Goal: Task Accomplishment & Management: Manage account settings

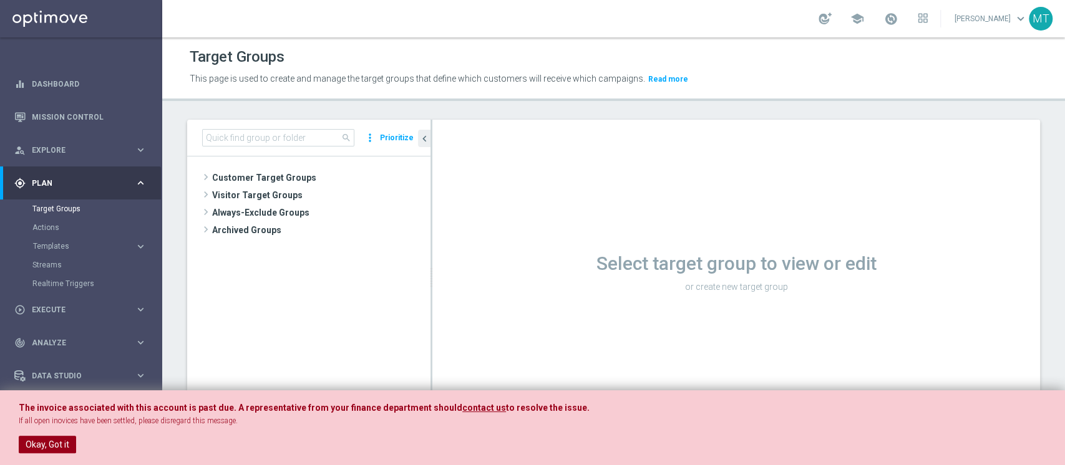
click at [65, 445] on button "Okay, Got it" at bounding box center [47, 444] width 57 height 17
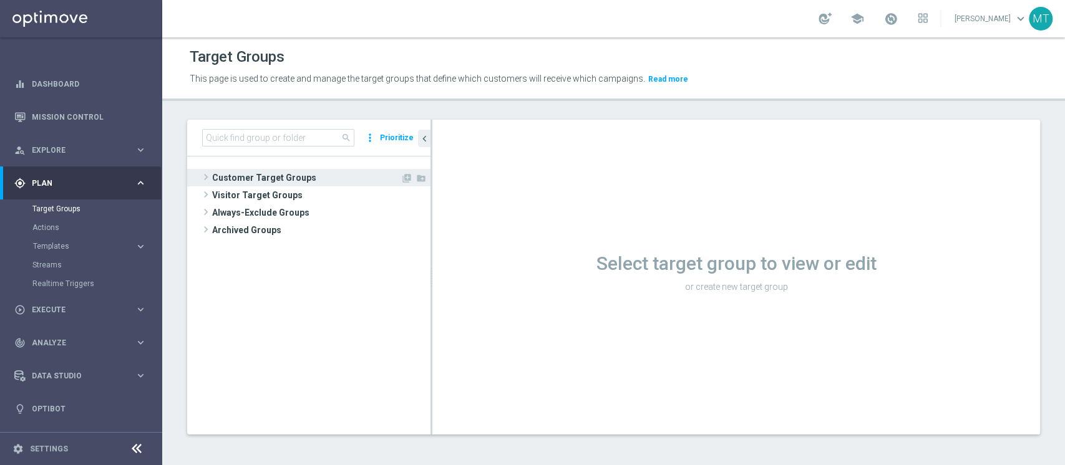
click at [270, 182] on span "Customer Target Groups" at bounding box center [306, 177] width 188 height 17
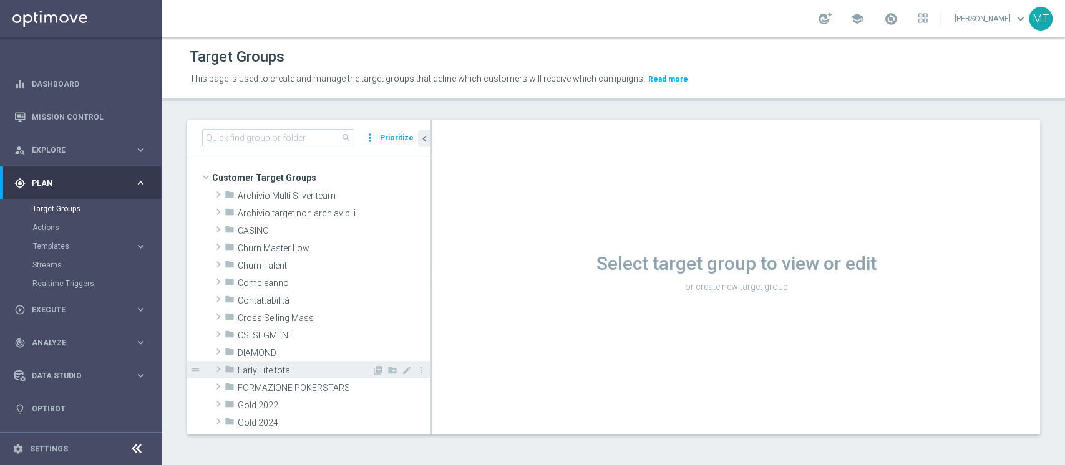
click at [269, 374] on span "Early Life totali" at bounding box center [305, 371] width 134 height 11
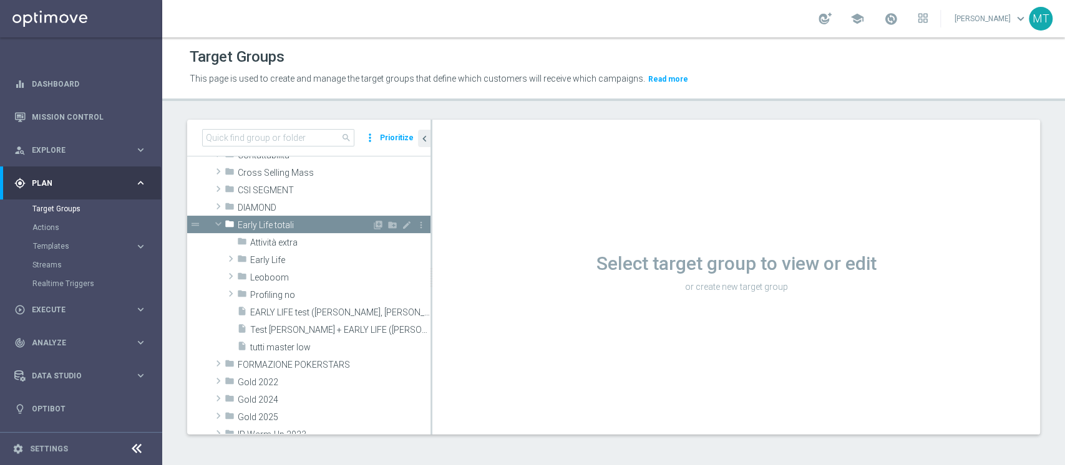
scroll to position [168, 0]
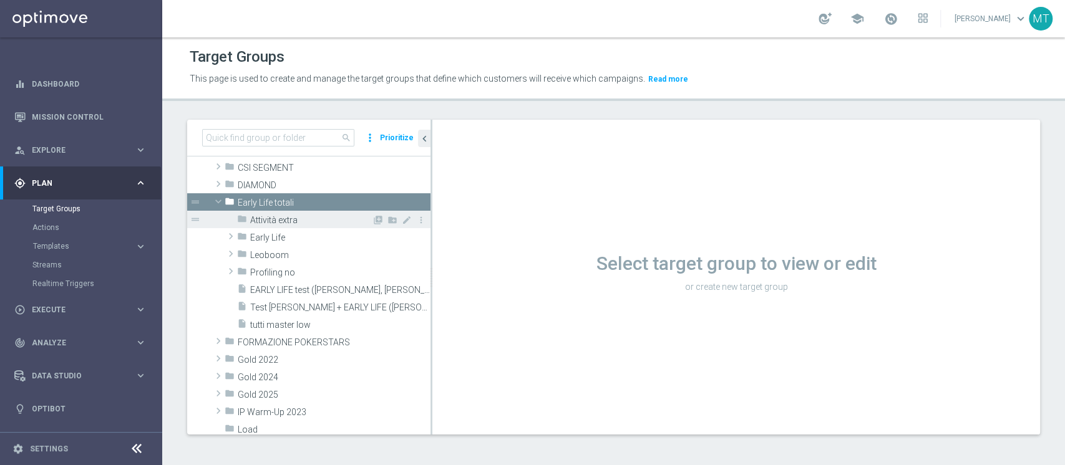
click at [268, 215] on span "Attività extra" at bounding box center [311, 220] width 122 height 11
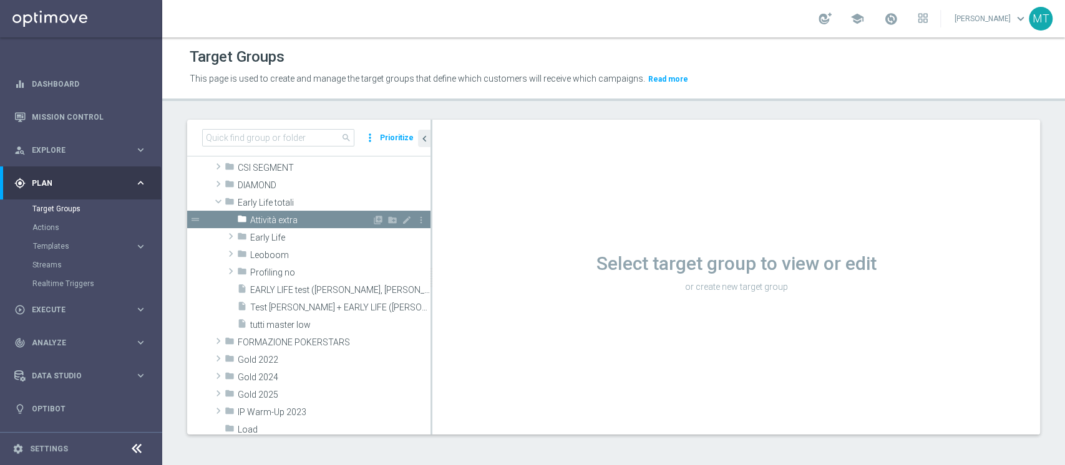
click at [268, 215] on span "Attività extra" at bounding box center [311, 220] width 122 height 11
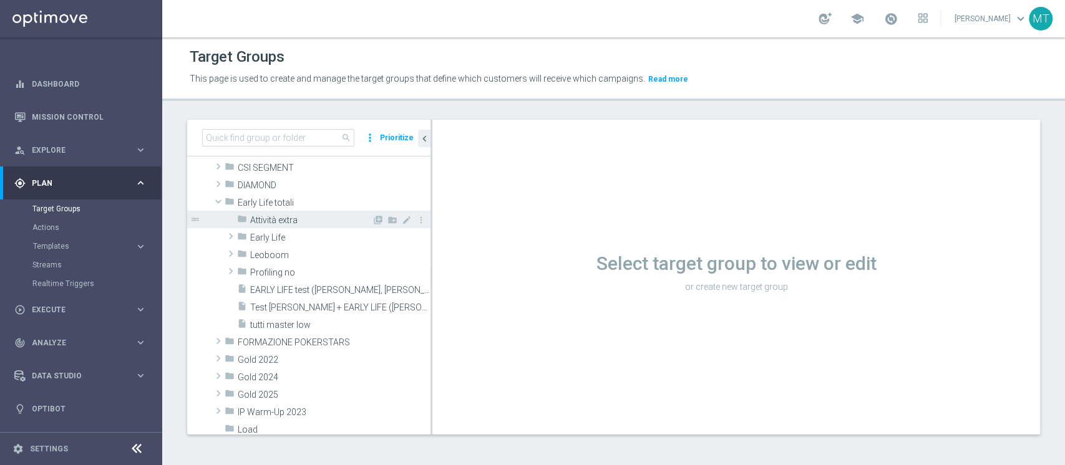
click at [268, 215] on span "Attività extra" at bounding box center [311, 220] width 122 height 11
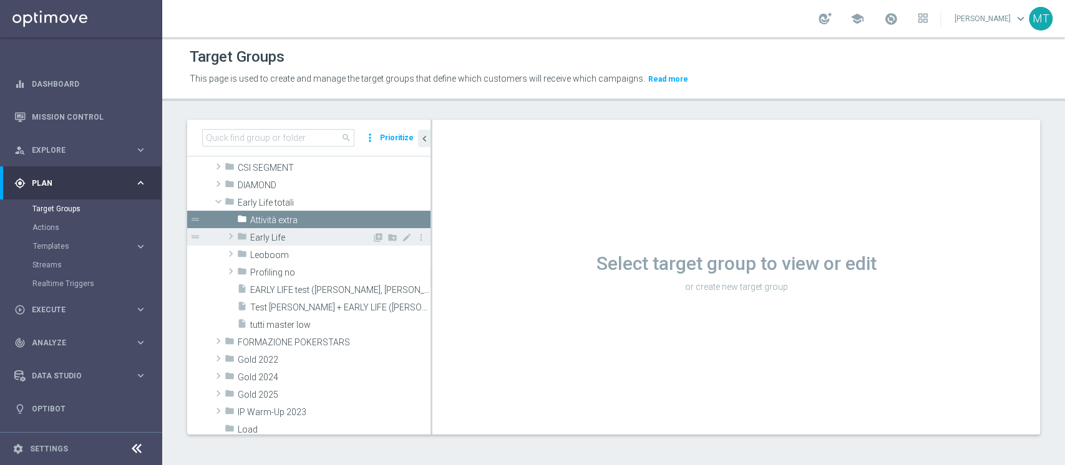
click at [260, 241] on span "Early Life" at bounding box center [311, 238] width 122 height 11
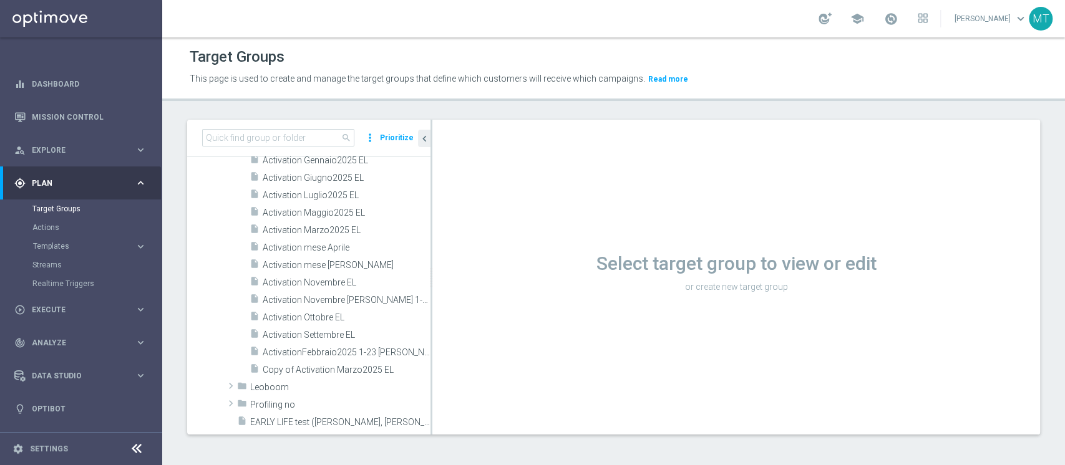
scroll to position [444, 0]
click at [322, 277] on span "Activation Novembre EL" at bounding box center [332, 282] width 138 height 11
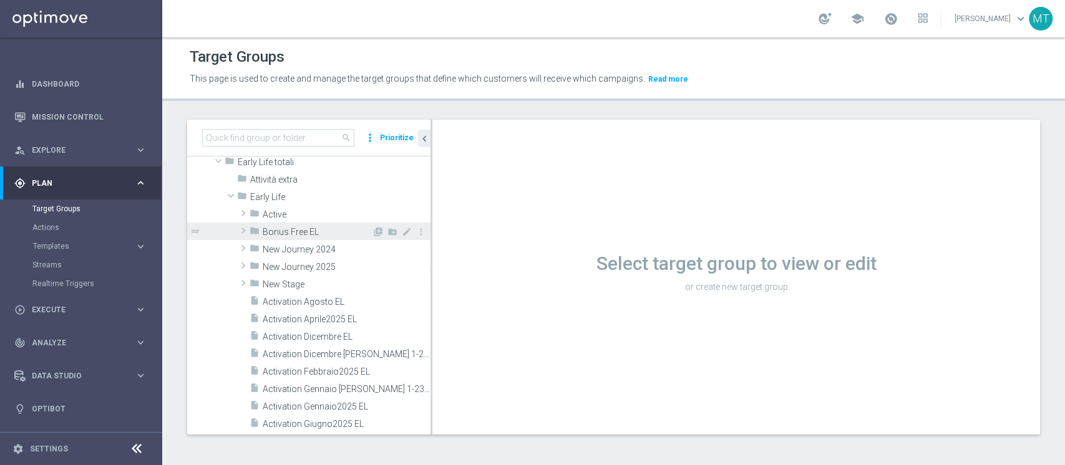
scroll to position [380, 0]
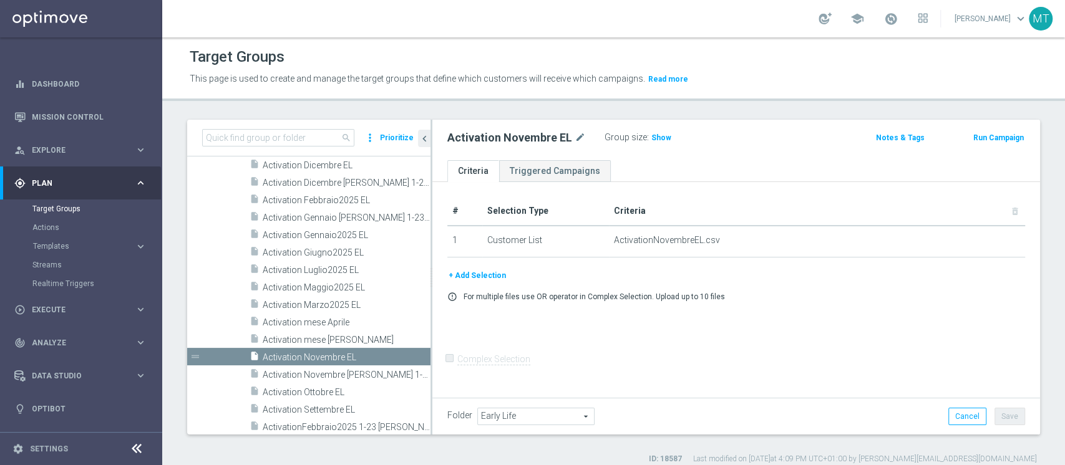
scroll to position [183, 0]
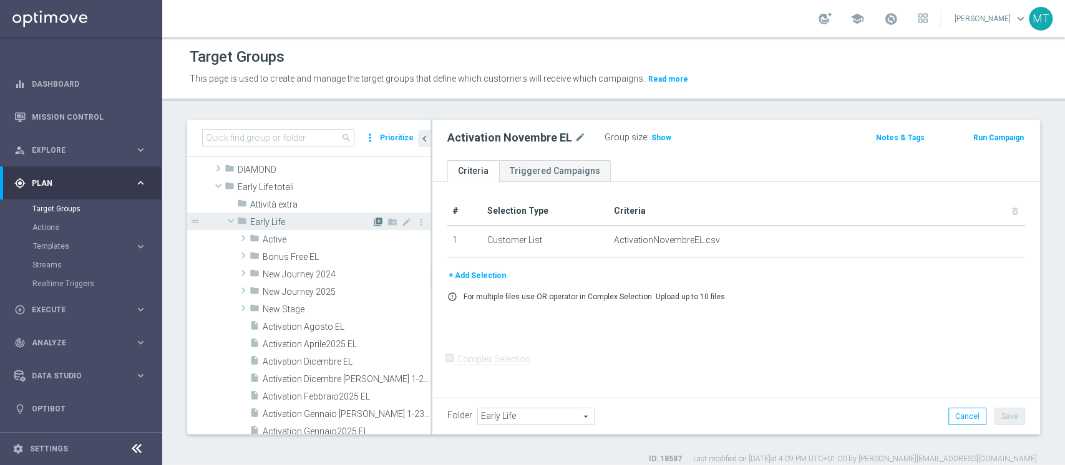
click at [373, 223] on icon "library_add" at bounding box center [378, 222] width 10 height 10
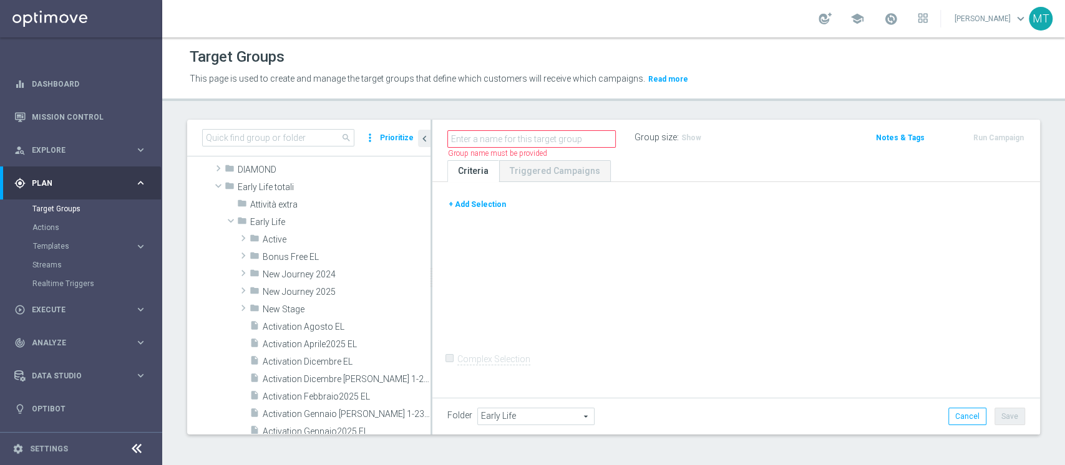
click at [485, 207] on button "+ Add Selection" at bounding box center [477, 205] width 60 height 14
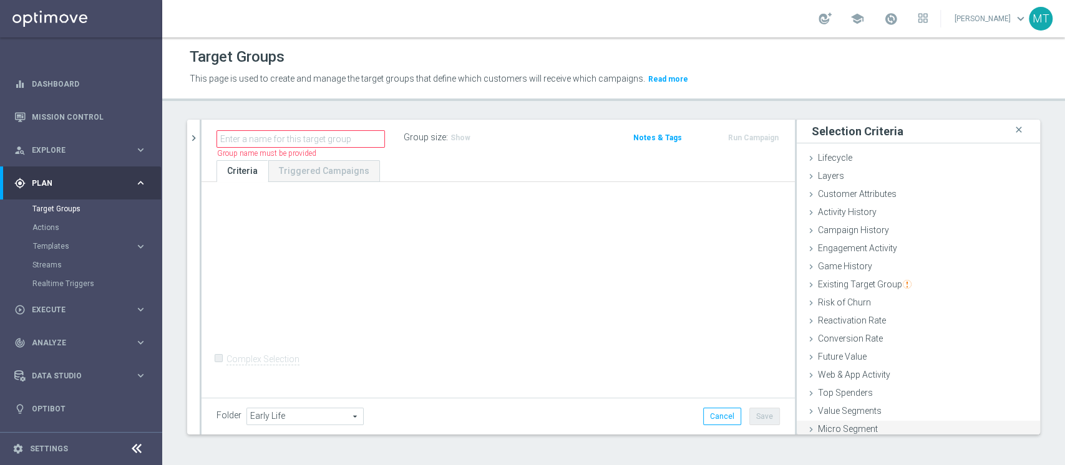
scroll to position [23, 0]
click at [858, 420] on span "Customer List" at bounding box center [845, 424] width 55 height 10
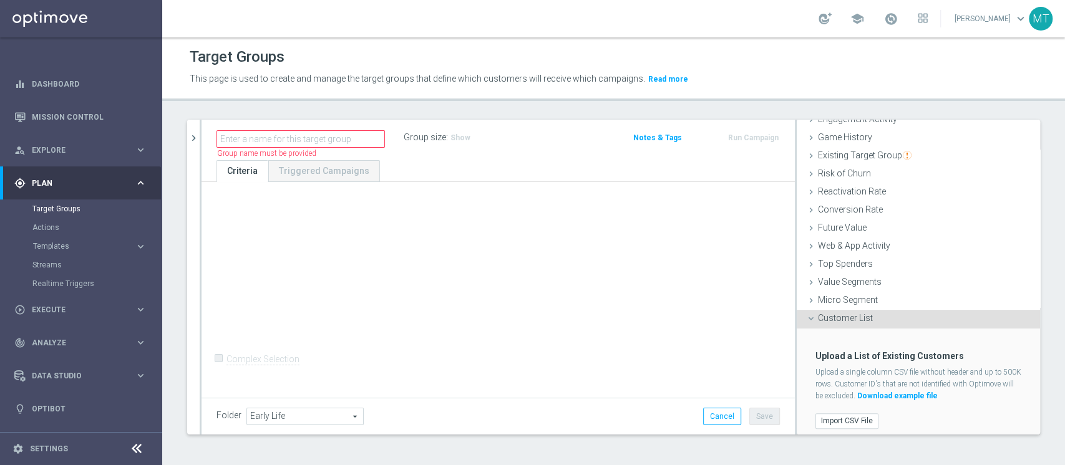
scroll to position [135, 0]
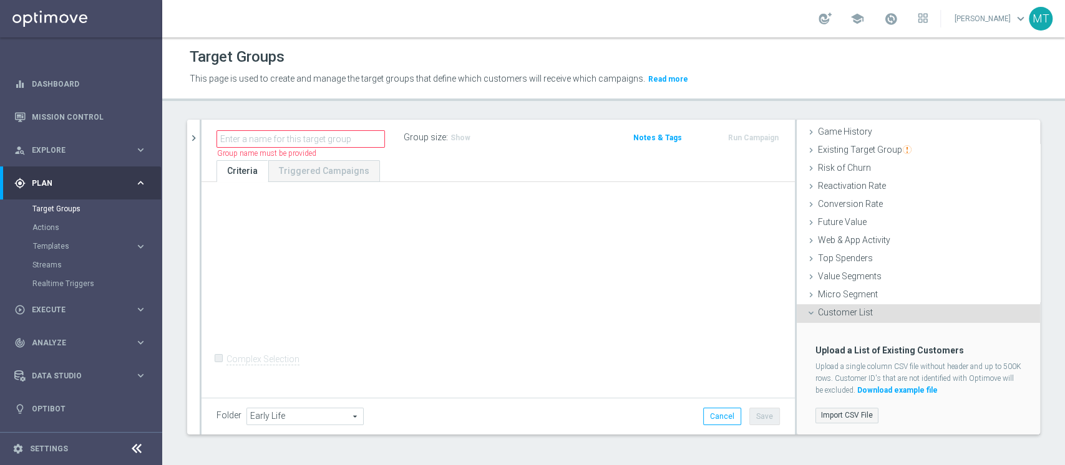
click at [843, 415] on label "Import CSV File" at bounding box center [846, 416] width 63 height 16
click at [0, 0] on input "Import CSV File" at bounding box center [0, 0] width 0 height 0
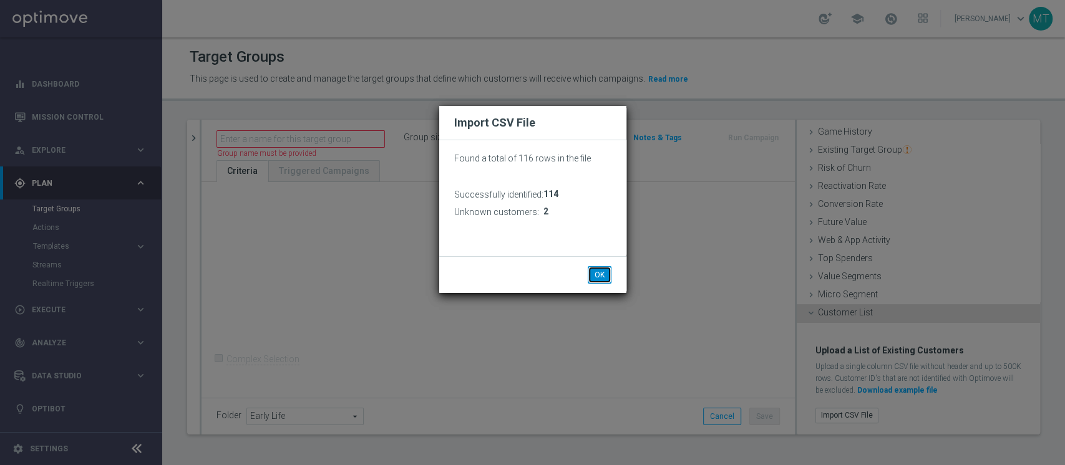
drag, startPoint x: 601, startPoint y: 280, endPoint x: 494, endPoint y: 202, distance: 132.6
click at [601, 280] on button "OK" at bounding box center [600, 274] width 24 height 17
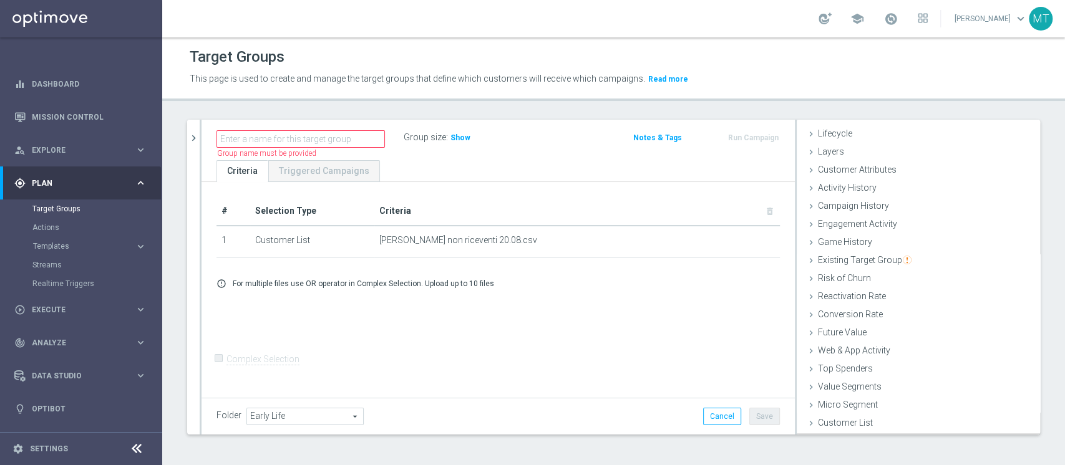
scroll to position [23, 0]
click at [359, 143] on input "text" at bounding box center [300, 138] width 168 height 17
type input "Temp non riceventi 2008"
click at [749, 409] on button "Save" at bounding box center [764, 416] width 31 height 17
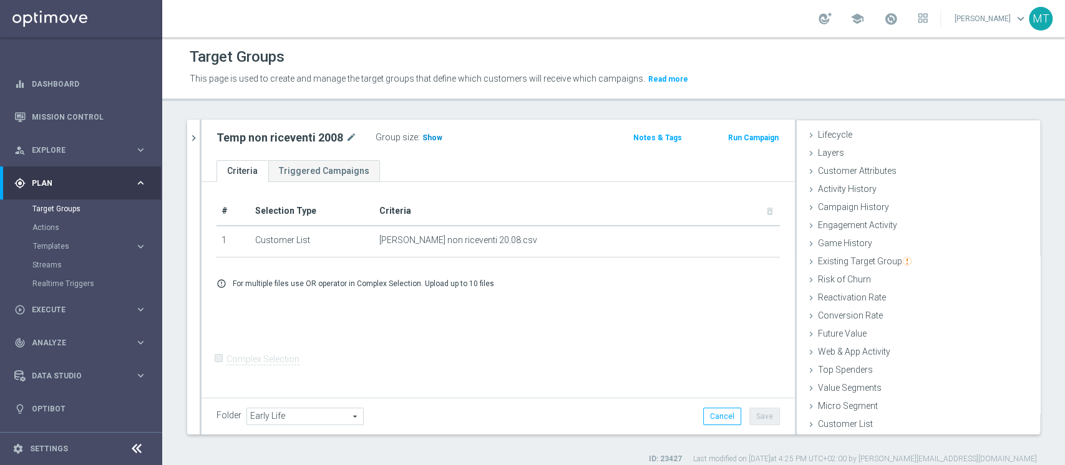
click at [434, 138] on span "Show" at bounding box center [432, 137] width 20 height 9
click at [428, 139] on span "114" at bounding box center [431, 139] width 16 height 12
click at [67, 402] on link "Optibot" at bounding box center [89, 408] width 115 height 33
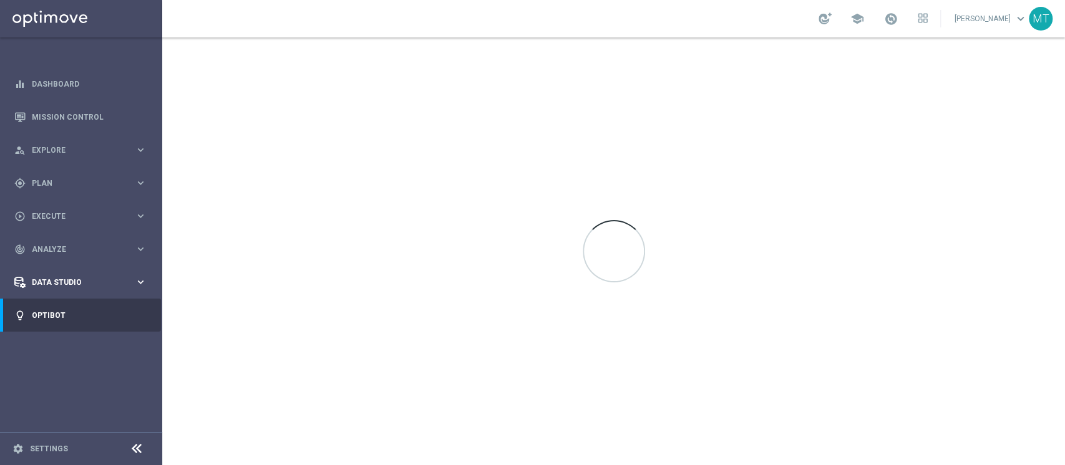
click at [65, 296] on div "Data Studio keyboard_arrow_right" at bounding box center [80, 282] width 161 height 33
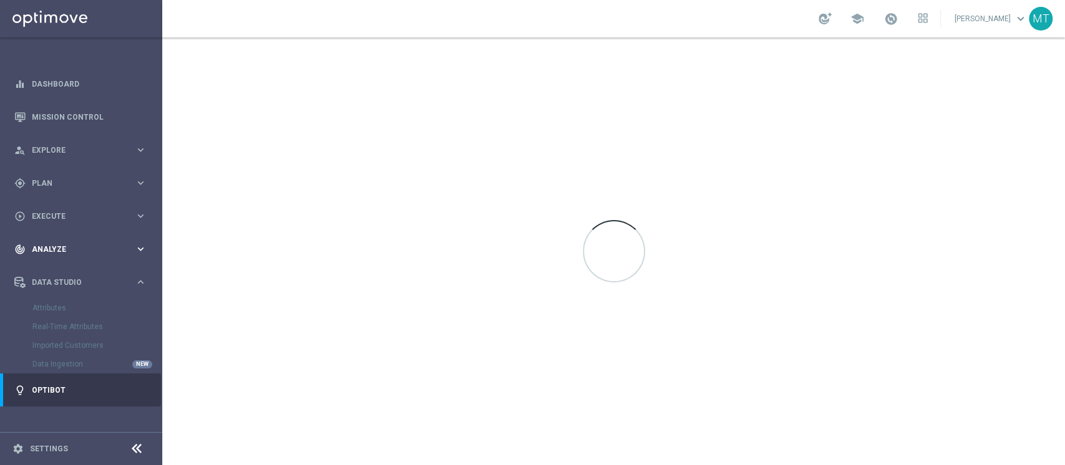
click at [51, 254] on div "track_changes Analyze" at bounding box center [74, 249] width 120 height 11
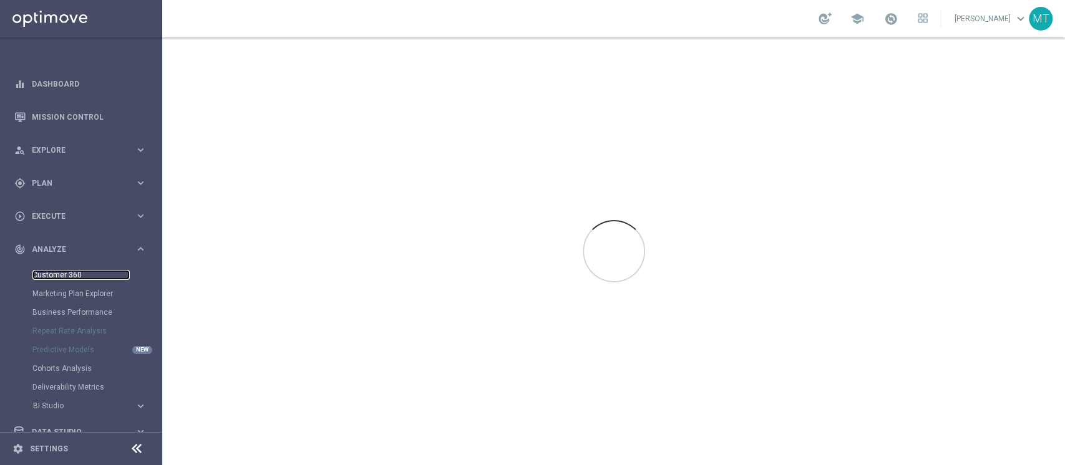
click at [48, 276] on link "Customer 360" at bounding box center [80, 275] width 97 height 10
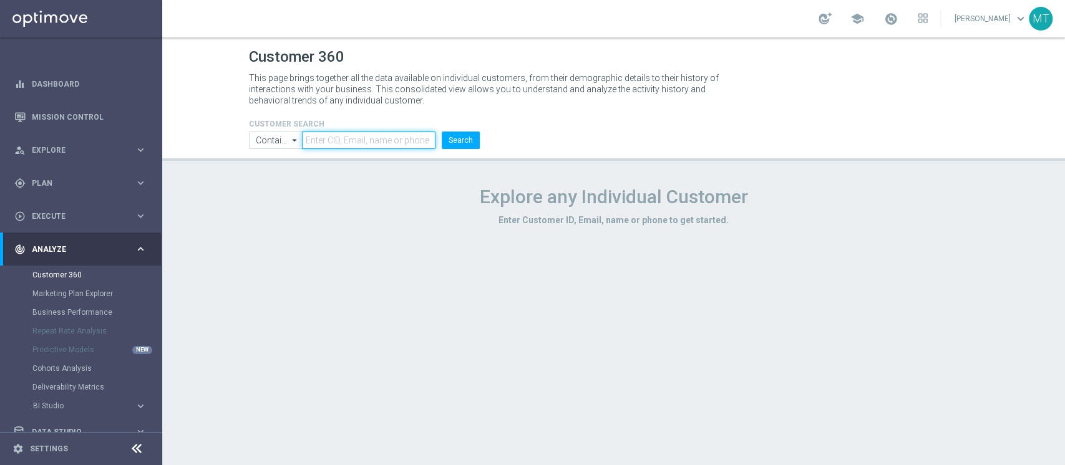
click at [376, 142] on input "text" at bounding box center [368, 140] width 133 height 17
paste input "6705116"
type input "6705116"
click at [454, 147] on button "Search" at bounding box center [461, 140] width 38 height 17
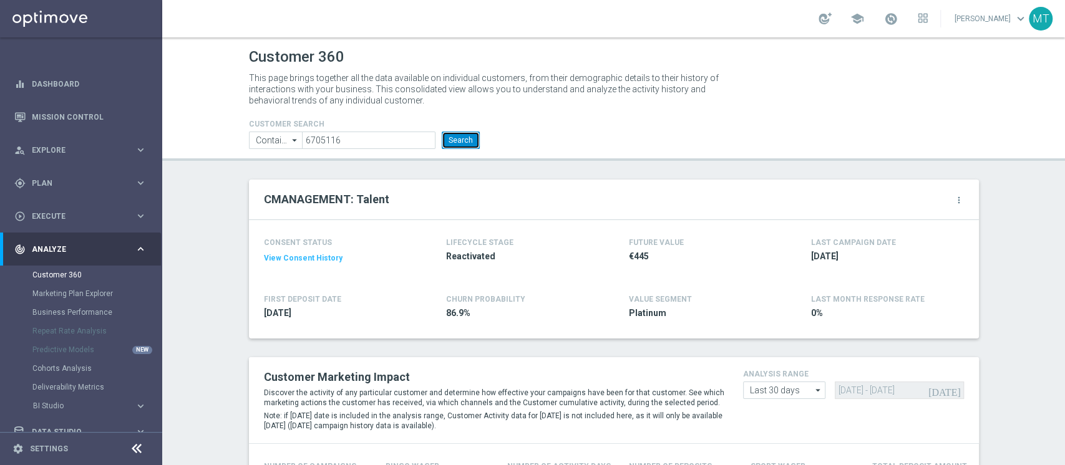
click at [458, 138] on button "Search" at bounding box center [461, 140] width 38 height 17
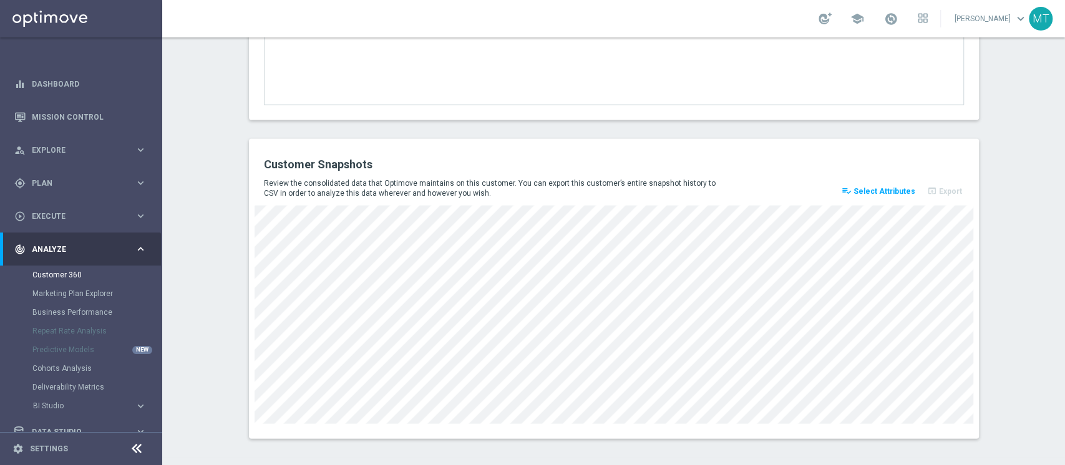
scroll to position [1697, 0]
click at [878, 194] on span "Select Attributes" at bounding box center [884, 191] width 62 height 9
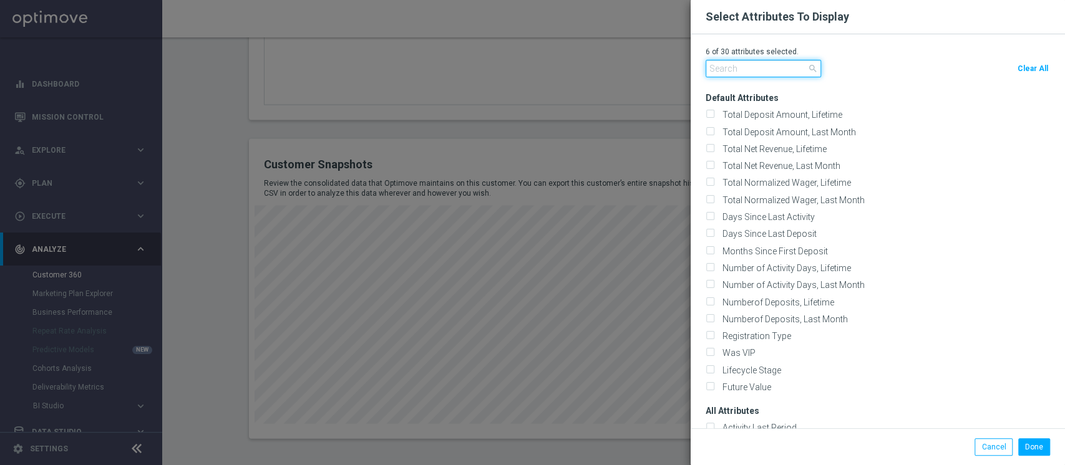
click at [782, 72] on input "text" at bounding box center [762, 68] width 115 height 17
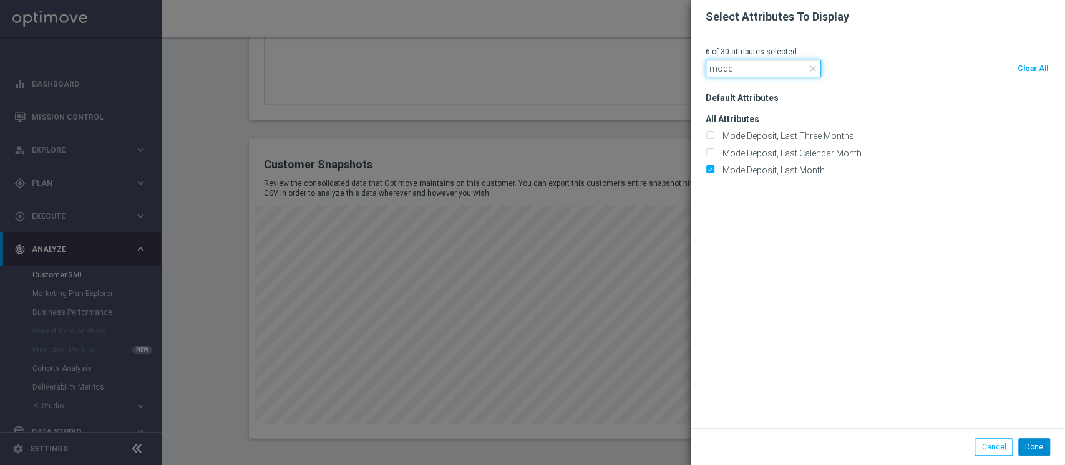
type input "mode"
click at [1032, 445] on button "Done" at bounding box center [1034, 446] width 32 height 17
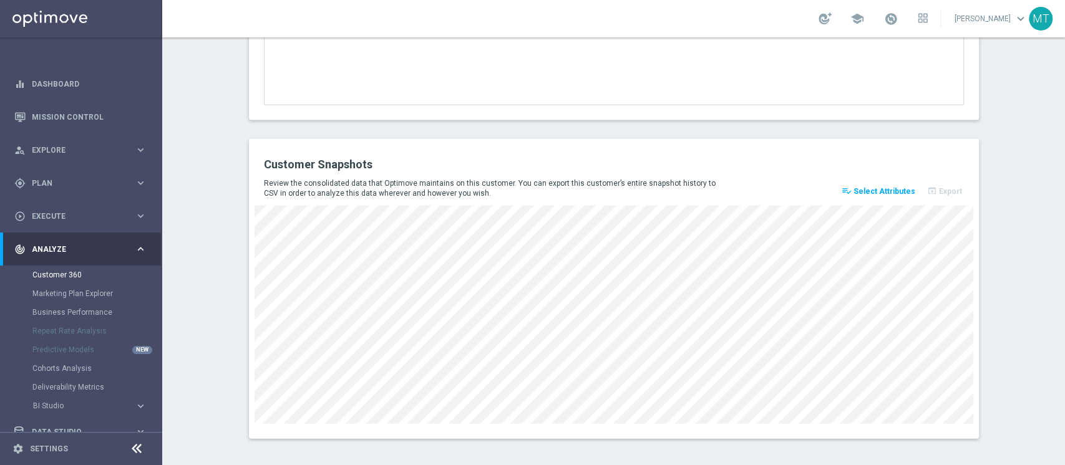
click at [878, 183] on button "playlist_add_check Select Attributes" at bounding box center [878, 191] width 77 height 17
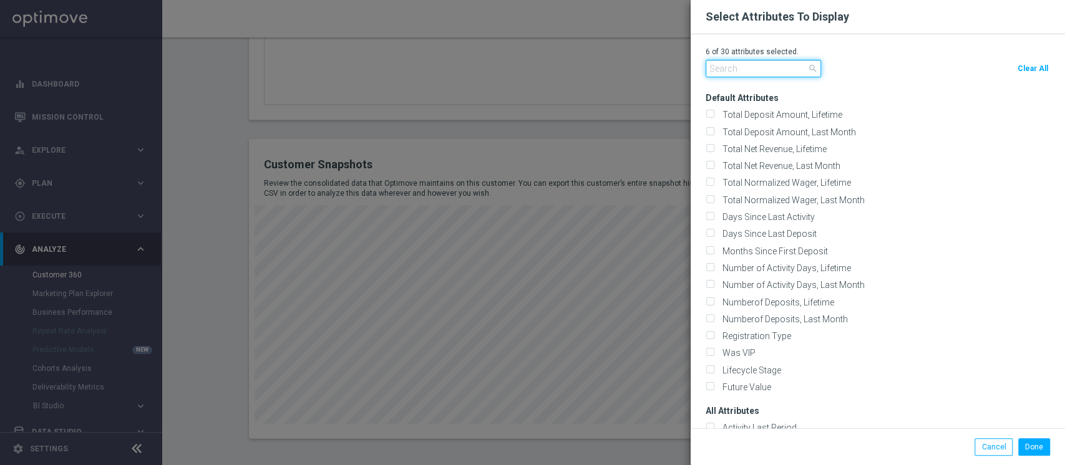
click at [789, 65] on input "text" at bounding box center [762, 68] width 115 height 17
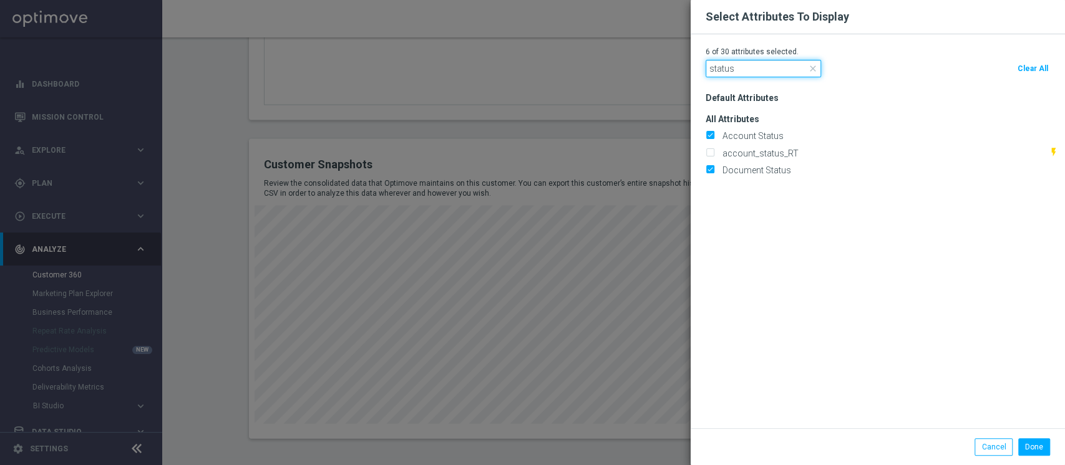
click at [757, 72] on input "status" at bounding box center [762, 68] width 115 height 17
type input "cman"
click at [749, 138] on label "CMANAGEMENT" at bounding box center [753, 135] width 70 height 11
click at [714, 138] on input "CMANAGEMENT" at bounding box center [709, 137] width 8 height 8
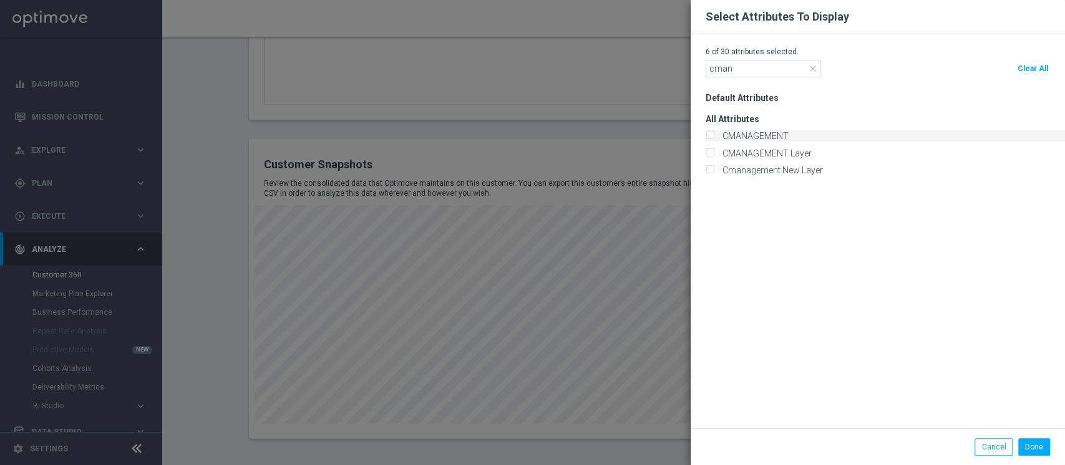
checkbox input "true"
click at [760, 152] on label "CMANAGEMENT Layer" at bounding box center [765, 153] width 94 height 11
click at [714, 152] on input "CMANAGEMENT Layer" at bounding box center [709, 154] width 8 height 8
checkbox input "true"
click at [758, 165] on label "Cmanagement New Layer" at bounding box center [770, 170] width 105 height 11
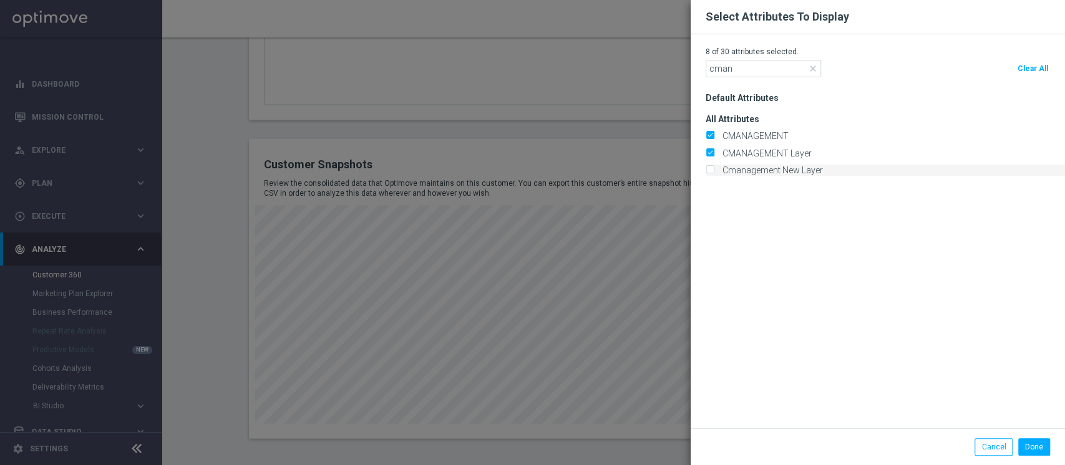
click at [714, 167] on input "Cmanagement New Layer" at bounding box center [709, 171] width 8 height 8
checkbox input "true"
drag, startPoint x: 1021, startPoint y: 436, endPoint x: 1028, endPoint y: 447, distance: 12.6
click at [1028, 447] on div "Cancel Done" at bounding box center [877, 447] width 374 height 37
click at [1028, 447] on button "Done" at bounding box center [1034, 446] width 32 height 17
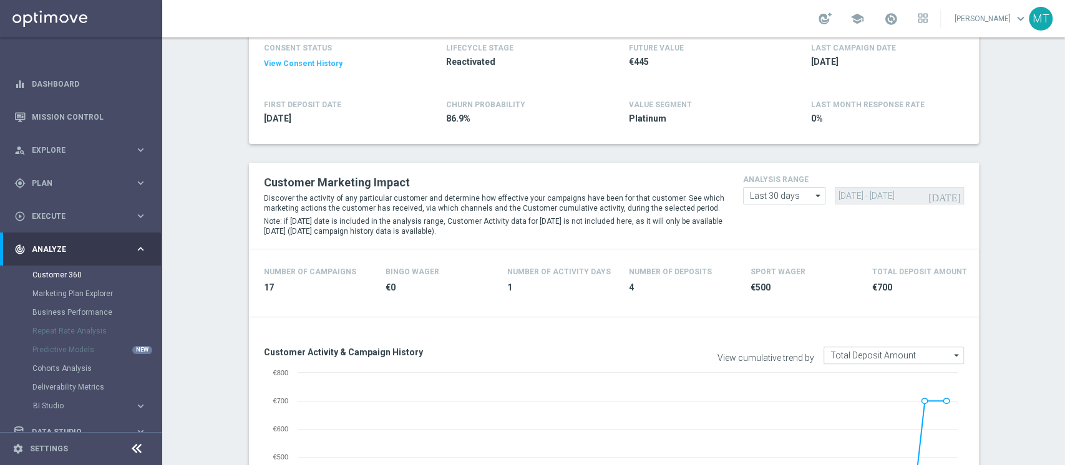
scroll to position [108, 0]
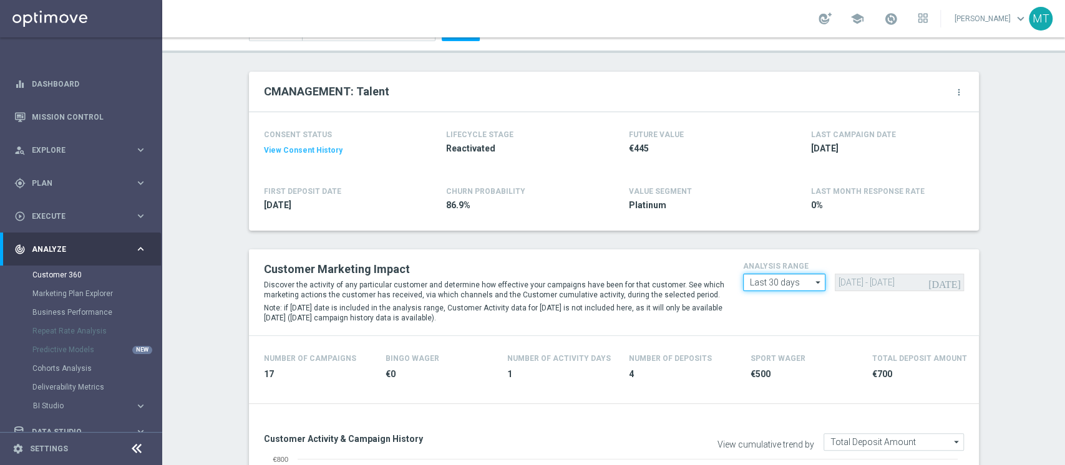
click at [775, 284] on input "Last 30 days" at bounding box center [784, 282] width 83 height 17
click at [781, 334] on div "Last 90 days" at bounding box center [782, 338] width 44 height 11
type input "Last 90 days"
type input "23 May 2025 - 20 Aug 2025"
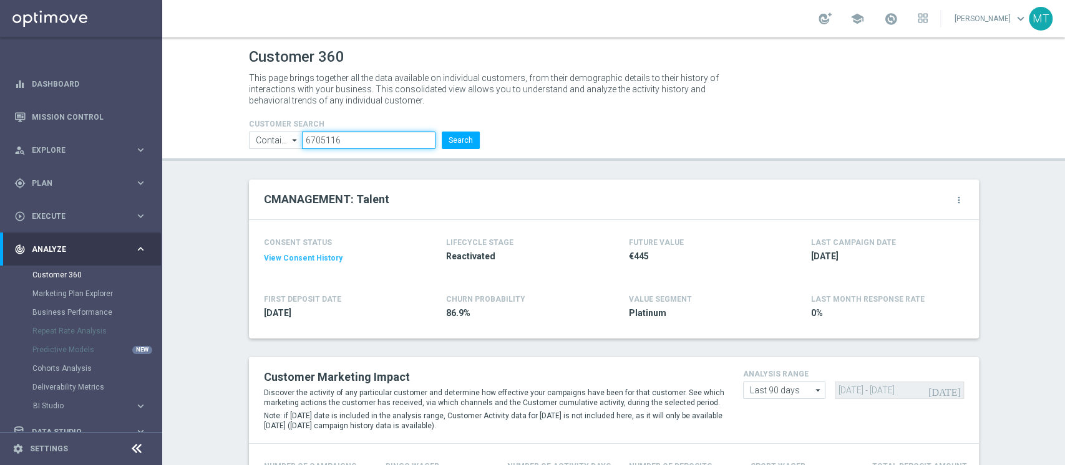
click at [334, 146] on input "6705116" at bounding box center [368, 140] width 133 height 17
paste input "71"
click at [442, 132] on button "Search" at bounding box center [461, 140] width 38 height 17
click at [320, 138] on input "6705171" at bounding box center [368, 140] width 133 height 17
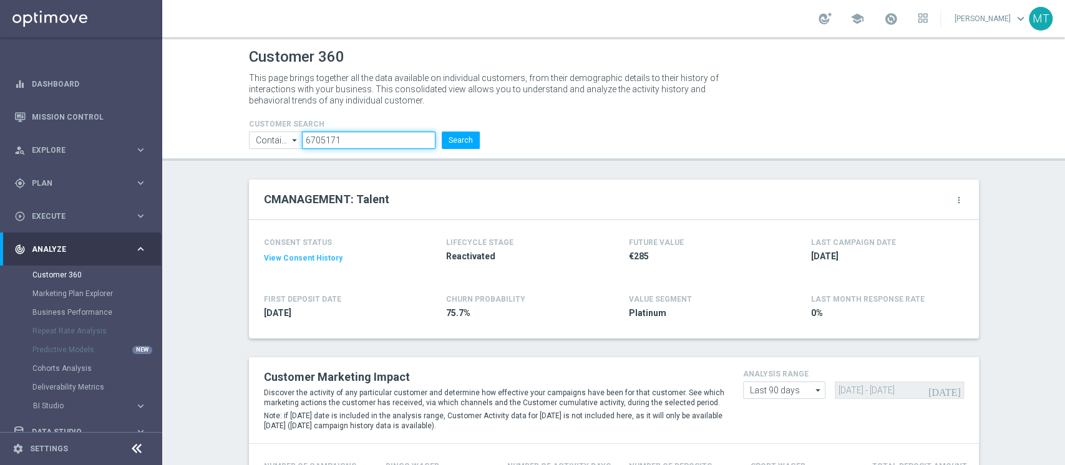
click at [320, 138] on input "6705171" at bounding box center [368, 140] width 133 height 17
paste input "11713"
click at [459, 140] on button "Search" at bounding box center [461, 140] width 38 height 17
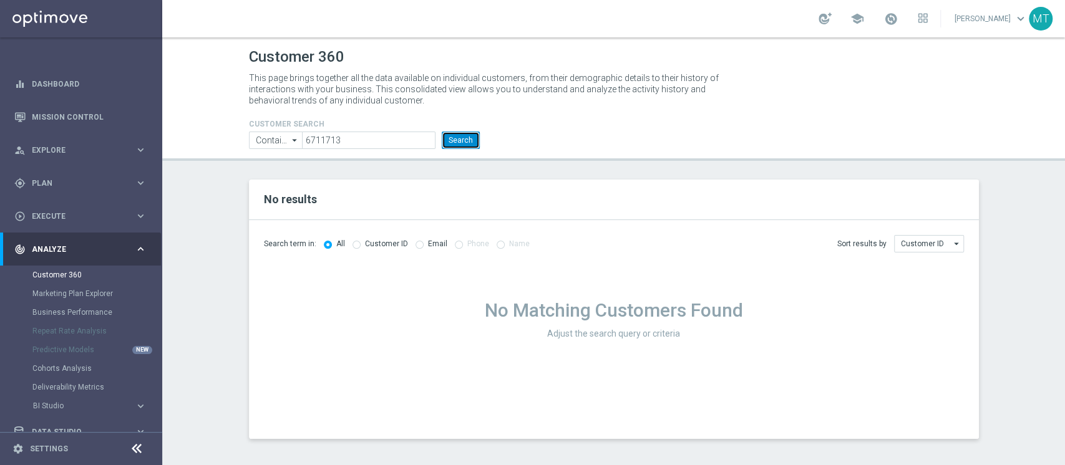
click at [454, 148] on button "Search" at bounding box center [461, 140] width 38 height 17
click at [414, 146] on input "6711713" at bounding box center [368, 140] width 133 height 17
paste input "02666"
click at [456, 143] on button "Search" at bounding box center [461, 140] width 38 height 17
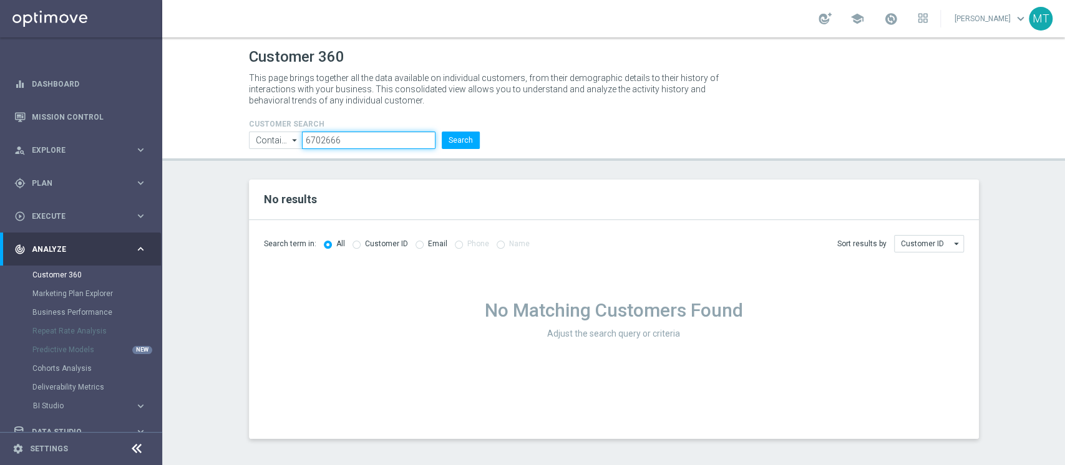
click at [329, 133] on input "6702666" at bounding box center [368, 140] width 133 height 17
paste input "1500"
type input "6701500"
click at [464, 144] on button "Search" at bounding box center [461, 140] width 38 height 17
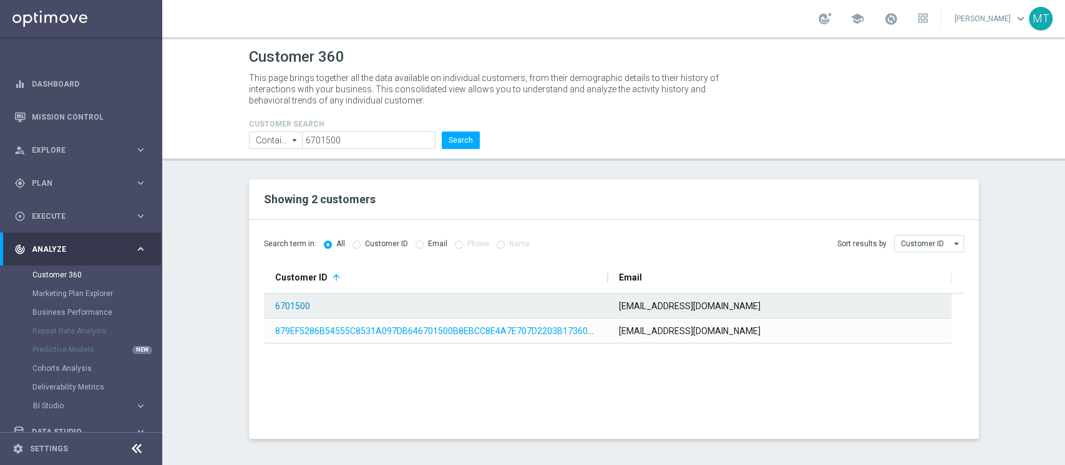
click at [291, 302] on link "6701500" at bounding box center [292, 306] width 35 height 10
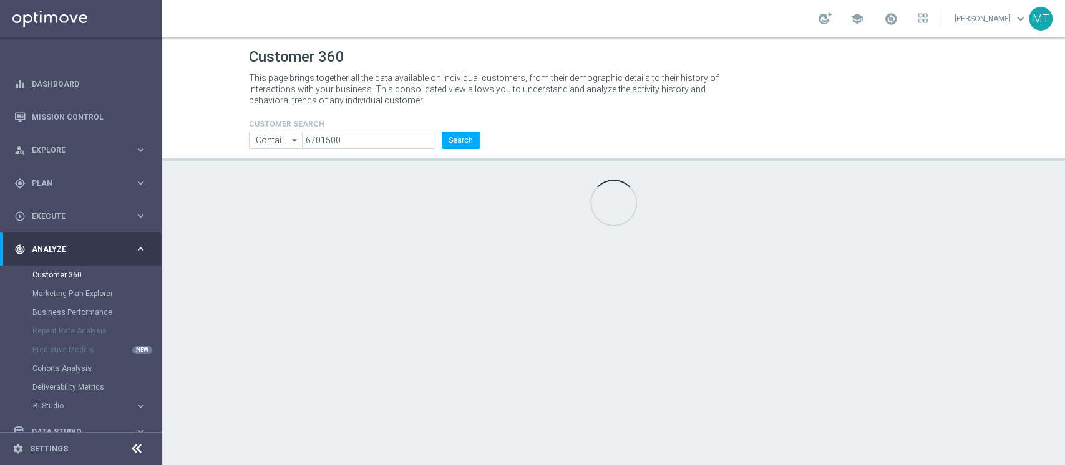
type input "Last 30 days"
type input "Total Deposit Amount"
type input "Last 30 days"
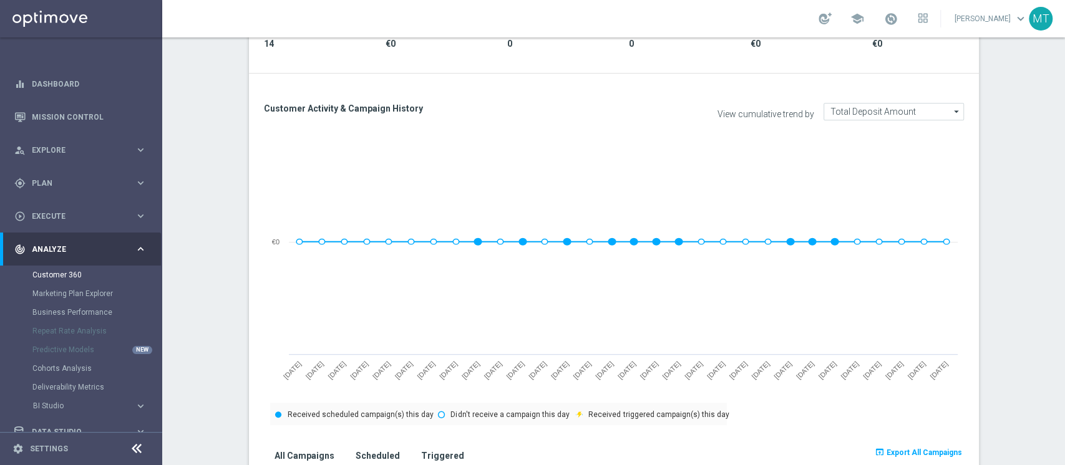
scroll to position [439, 0]
click at [874, 110] on input "Total Deposit Amount" at bounding box center [893, 110] width 140 height 17
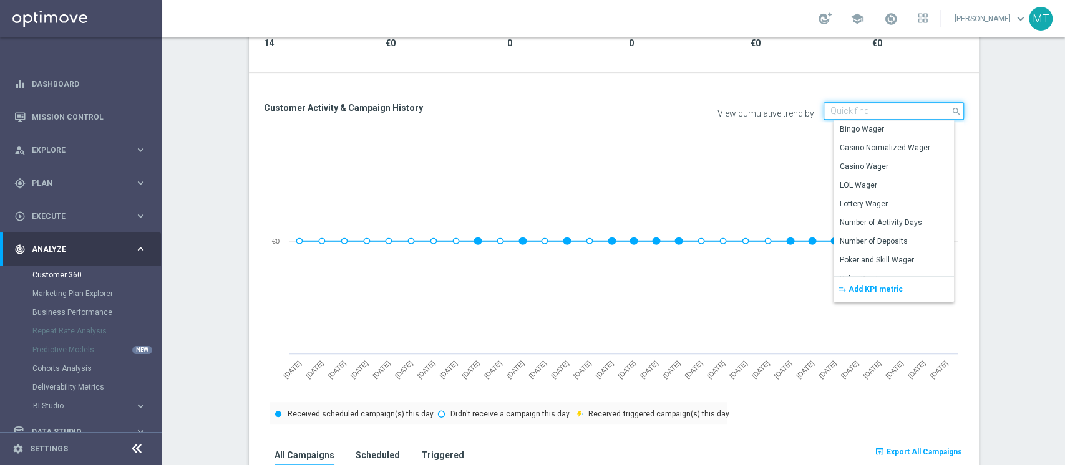
click at [874, 110] on input at bounding box center [893, 110] width 140 height 17
type input "Total Deposit Amount"
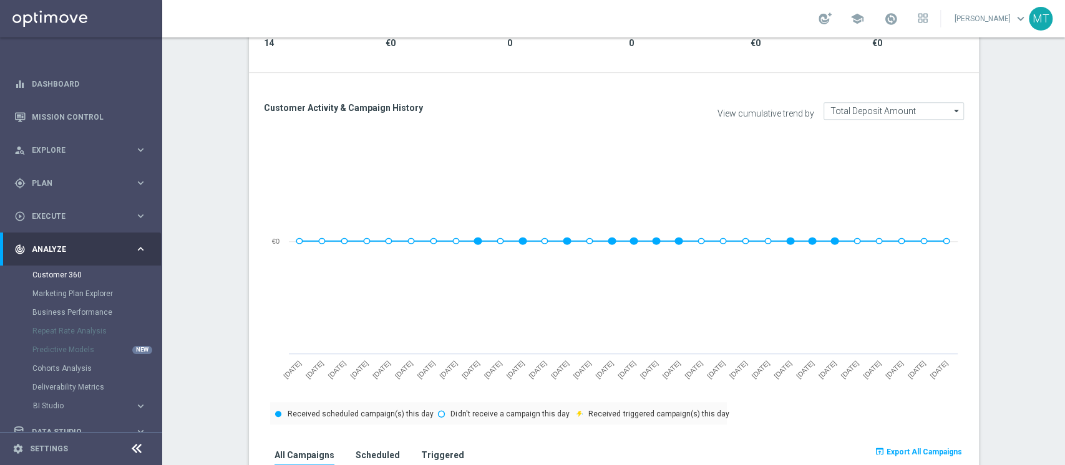
scroll to position [321, 0]
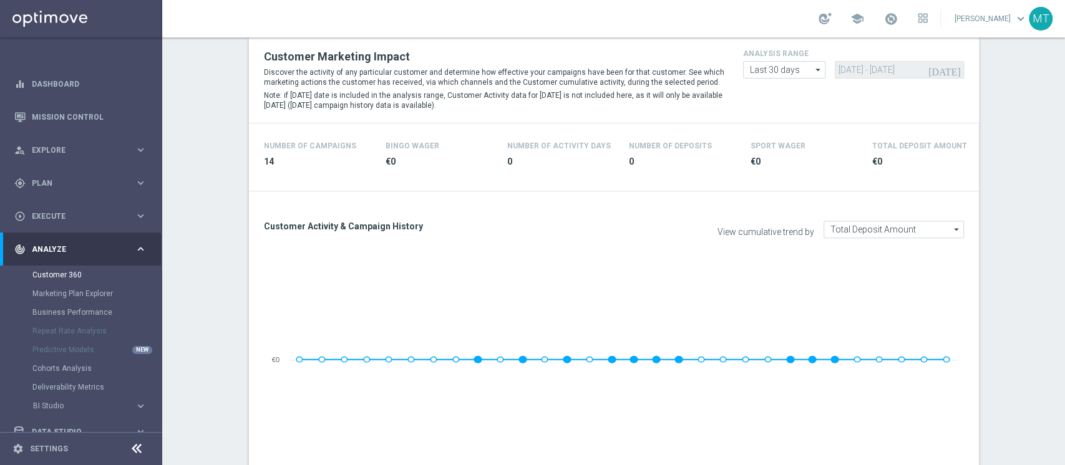
click at [786, 59] on div "analysis range Last 30 days Last 30 days arrow_drop_down Drag here to set row g…" at bounding box center [854, 62] width 240 height 32
click at [778, 72] on input "Last 30 days" at bounding box center [784, 69] width 83 height 17
click at [781, 127] on div "Last 90 days" at bounding box center [782, 125] width 44 height 11
type input "Last 90 days"
type input "23 May 2025 - 20 Aug 2025"
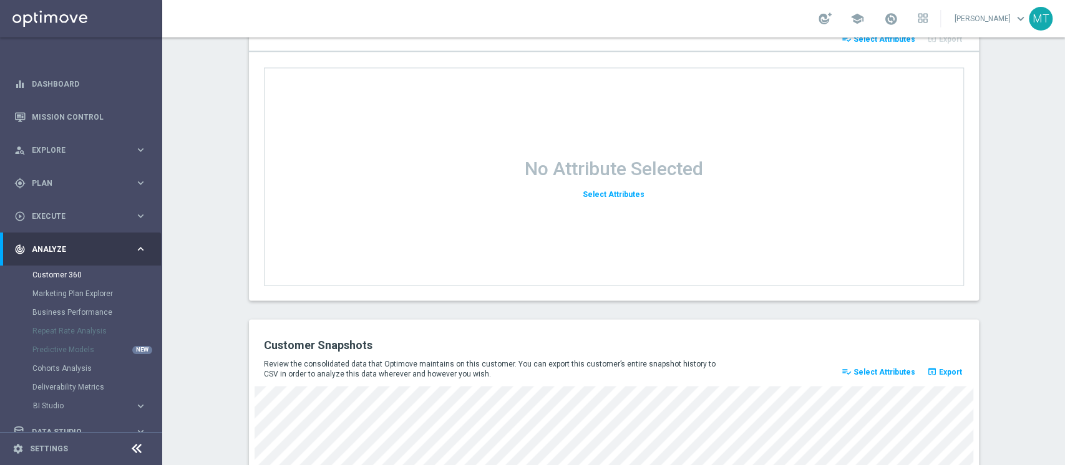
scroll to position [1700, 0]
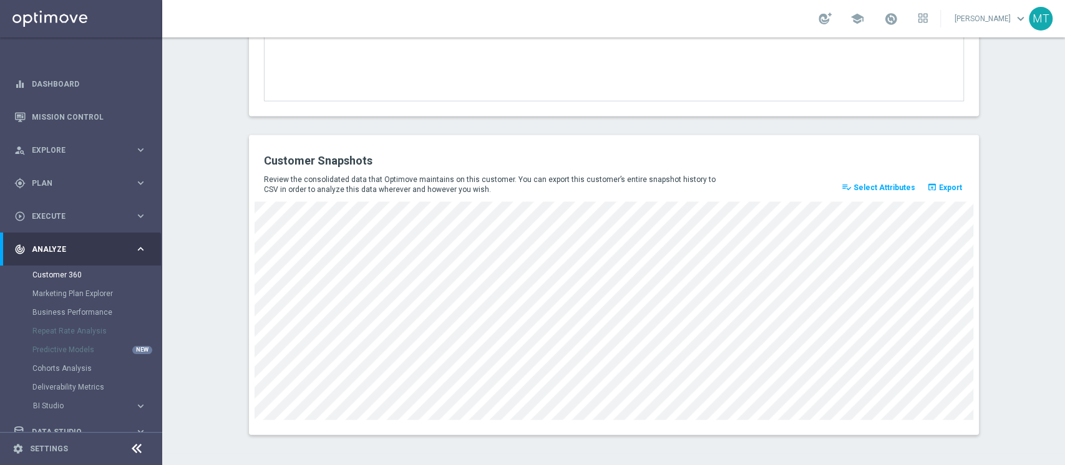
click at [879, 185] on span "Select Attributes" at bounding box center [884, 187] width 62 height 9
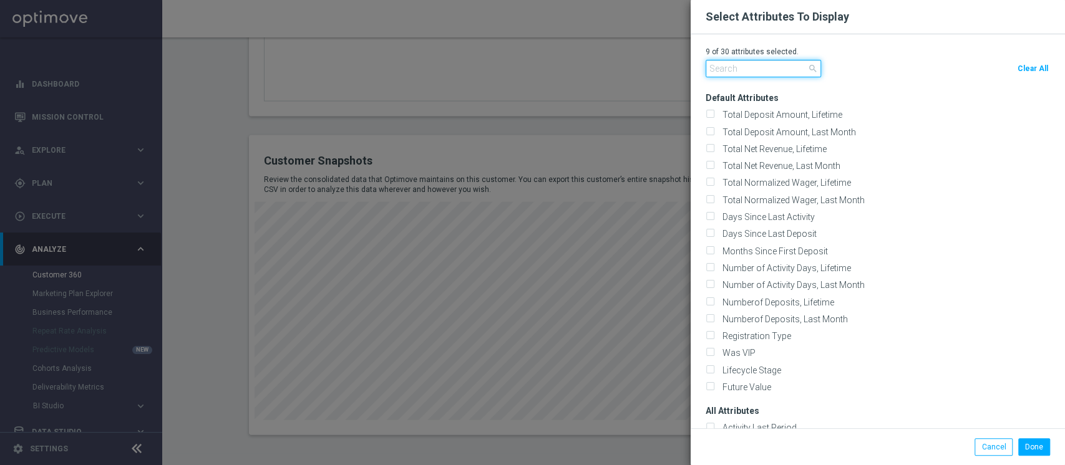
click at [788, 74] on input "text" at bounding box center [762, 68] width 115 height 17
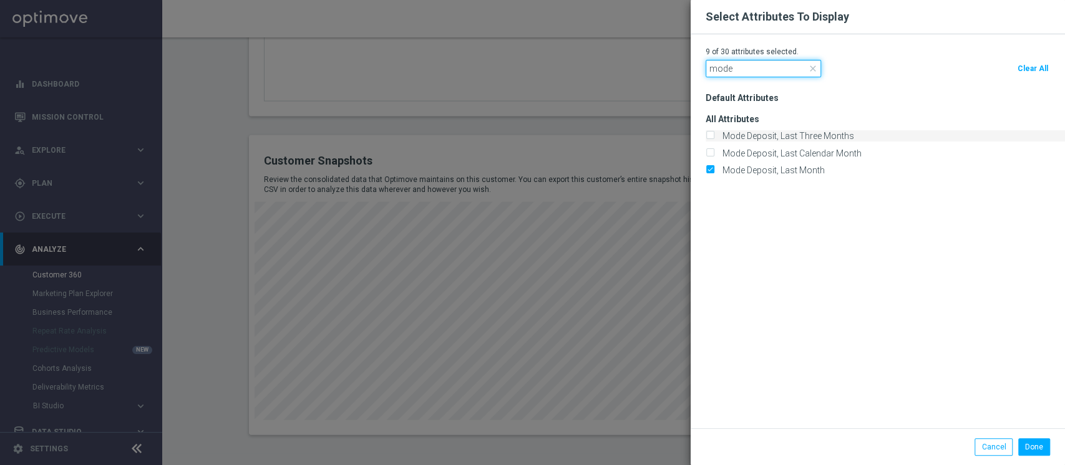
type input "mode"
click at [796, 130] on label "Mode Deposit, Last Three Months" at bounding box center [786, 135] width 136 height 11
click at [714, 133] on input "Mode Deposit, Last Three Months" at bounding box center [709, 137] width 8 height 8
checkbox input "true"
click at [775, 152] on label "Mode Deposit, Last Calendar Month" at bounding box center [789, 153] width 143 height 11
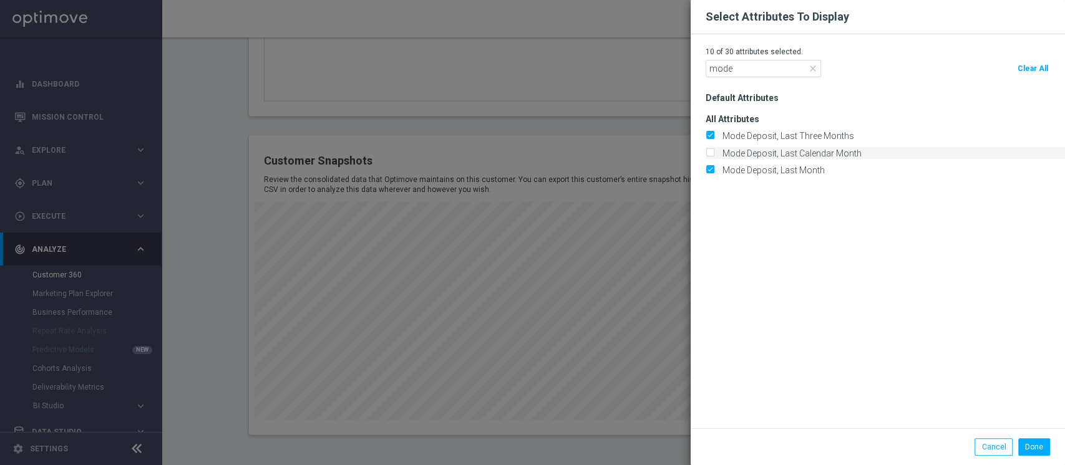
click at [714, 152] on input "Mode Deposit, Last Calendar Month" at bounding box center [709, 154] width 8 height 8
checkbox input "true"
click at [760, 61] on input "mode" at bounding box center [762, 68] width 115 height 17
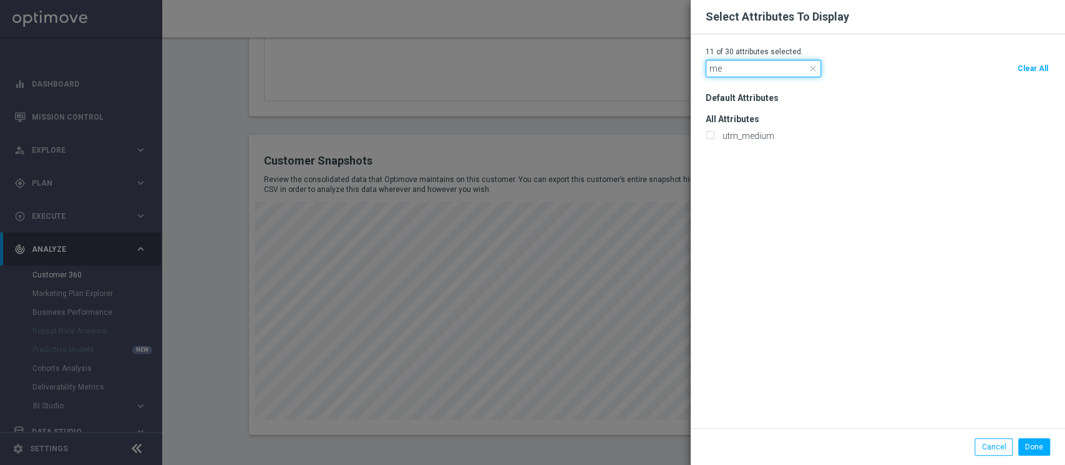
type input "m"
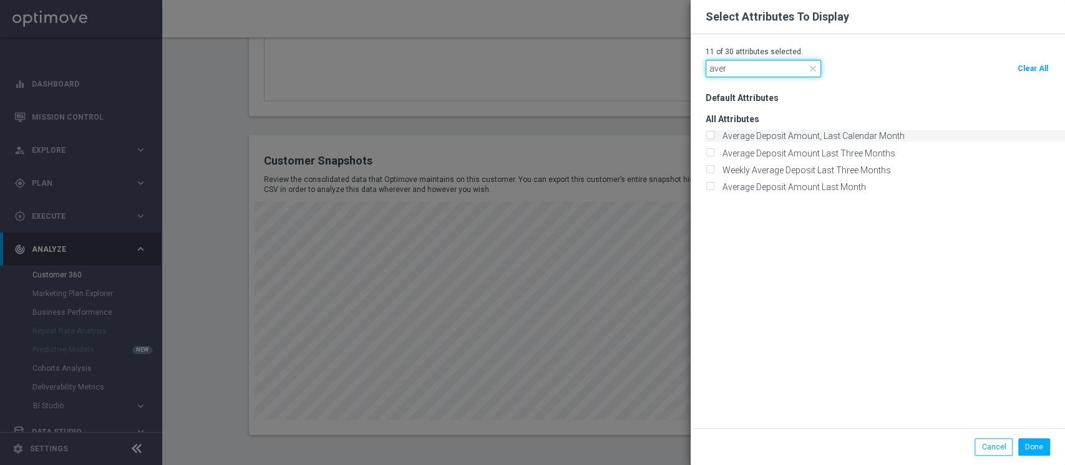
type input "aver"
click at [781, 133] on label "Average Deposit Amount, Last Calendar Month" at bounding box center [811, 135] width 186 height 11
click at [714, 133] on input "Average Deposit Amount, Last Calendar Month" at bounding box center [709, 137] width 8 height 8
checkbox input "true"
click at [791, 154] on label "Average Deposit Amount Last Three Months" at bounding box center [806, 153] width 177 height 11
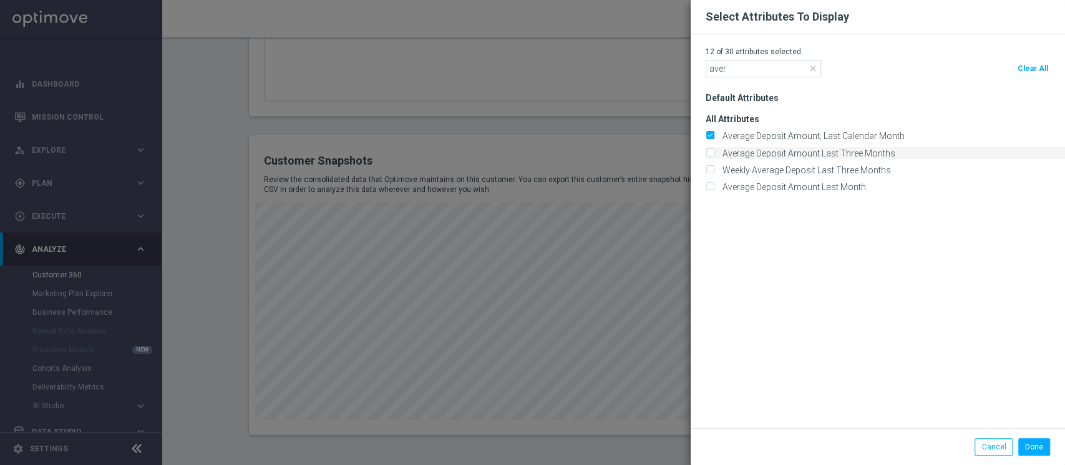
click at [714, 154] on input "Average Deposit Amount Last Three Months" at bounding box center [709, 154] width 8 height 8
checkbox input "true"
click at [794, 185] on label "Average Deposit Amount Last Month" at bounding box center [792, 187] width 148 height 11
click at [714, 185] on input "Average Deposit Amount Last Month" at bounding box center [709, 188] width 8 height 8
checkbox input "true"
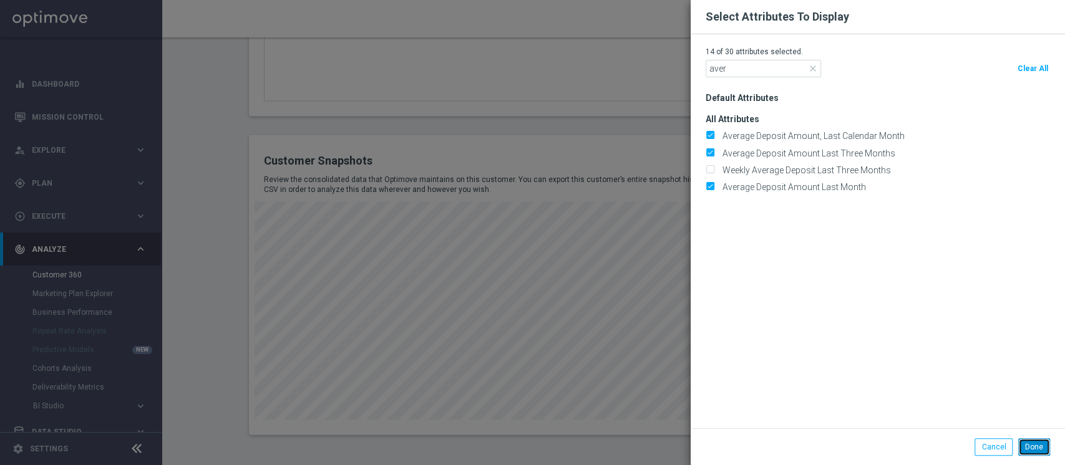
click at [1022, 449] on button "Done" at bounding box center [1034, 446] width 32 height 17
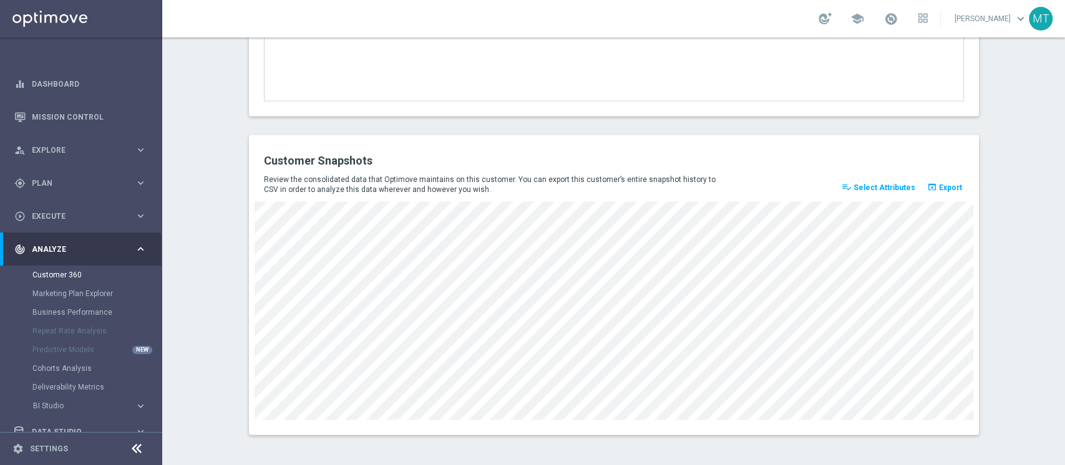
click at [893, 188] on span "Select Attributes" at bounding box center [884, 187] width 62 height 9
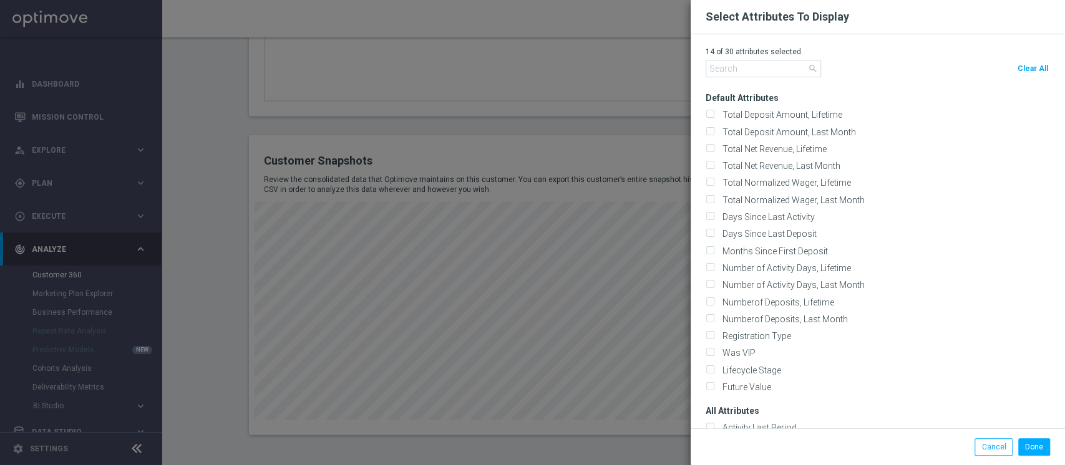
click at [789, 52] on p "14 of 30 attributes selected." at bounding box center [877, 52] width 344 height 10
click at [509, 278] on modal-container "Select Attributes To Display 14 of 30 attributes selected. search Clear All Def…" at bounding box center [532, 232] width 1065 height 465
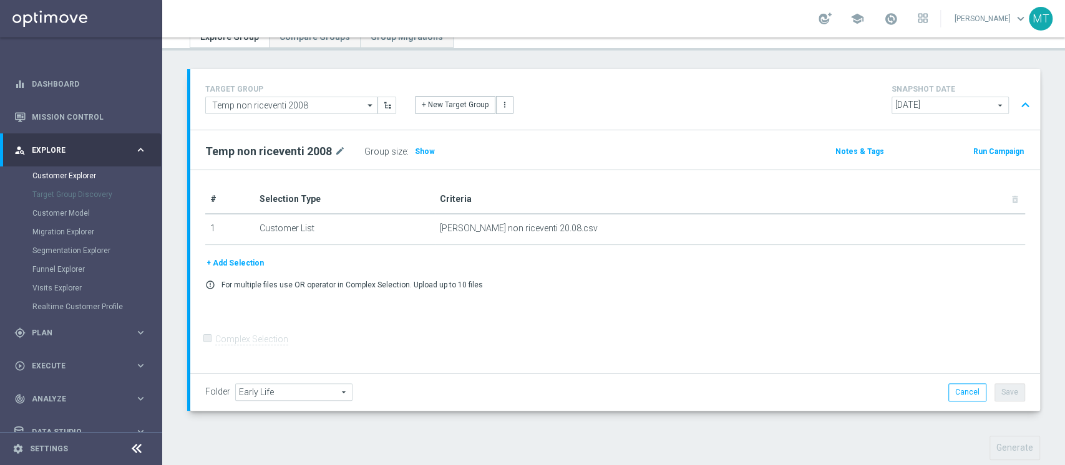
scroll to position [409, 0]
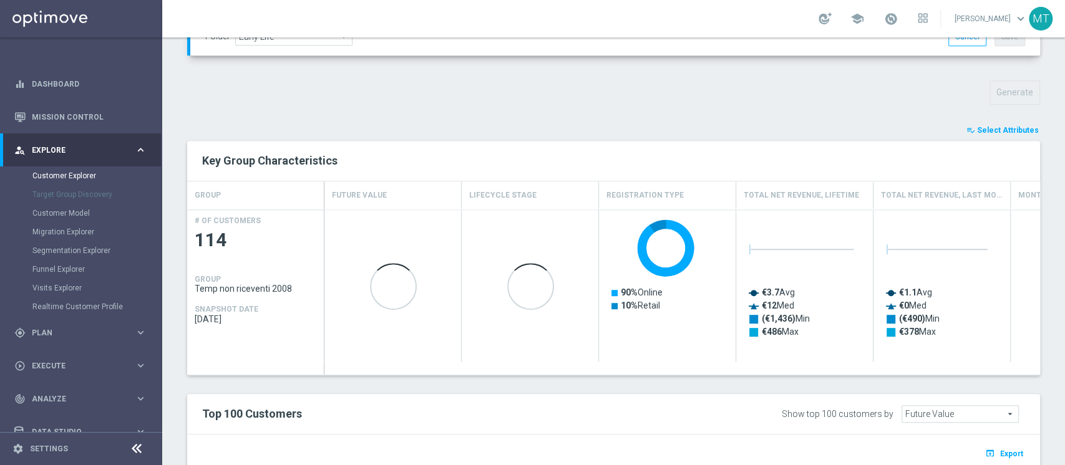
click at [999, 127] on span "Select Attributes" at bounding box center [1008, 130] width 62 height 9
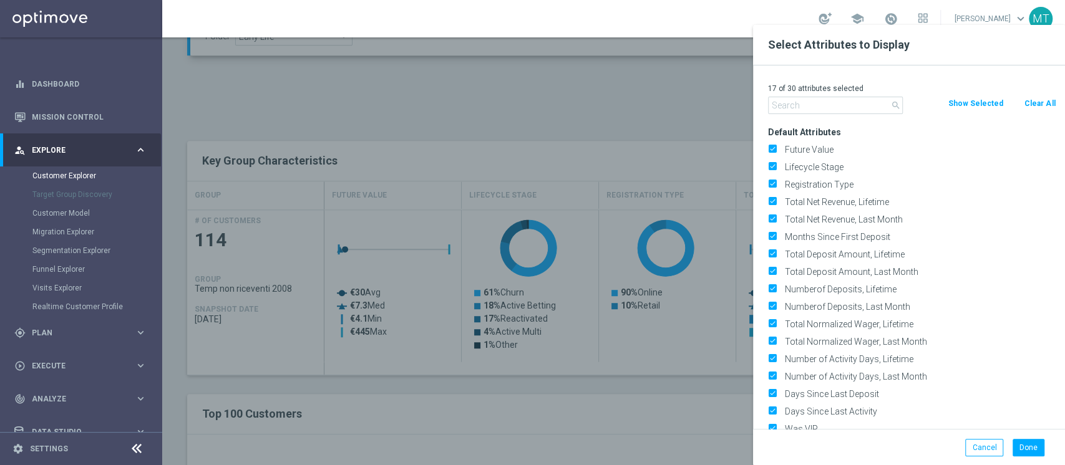
click at [1038, 100] on button "Clear All" at bounding box center [1039, 104] width 33 height 14
checkbox input "false"
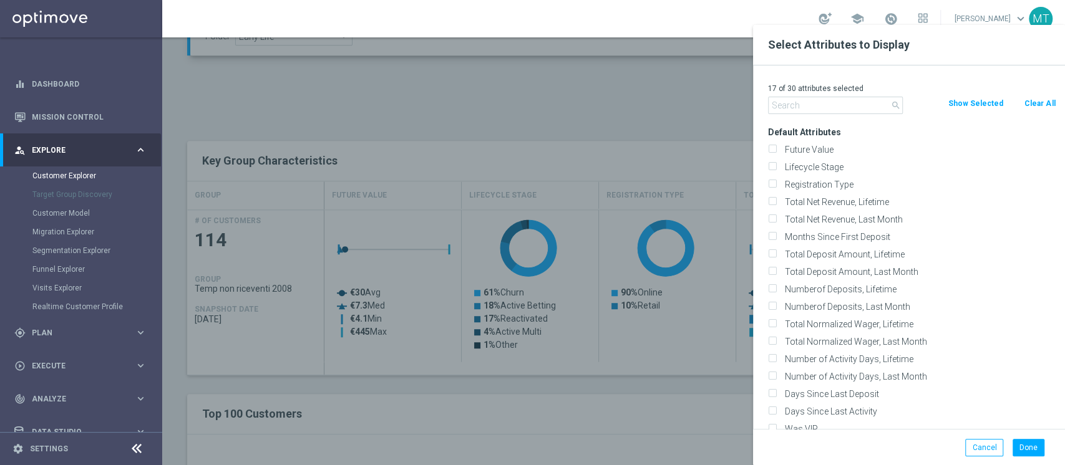
checkbox input "false"
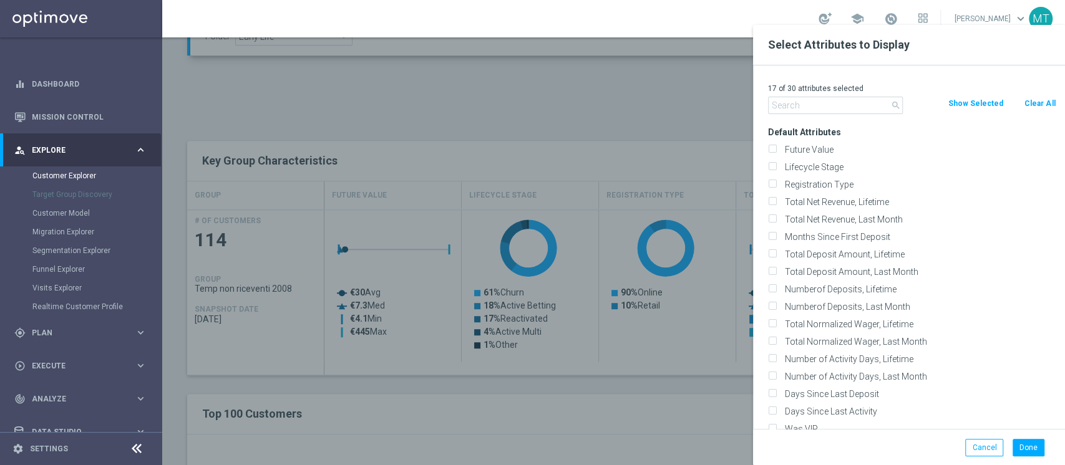
checkbox input "false"
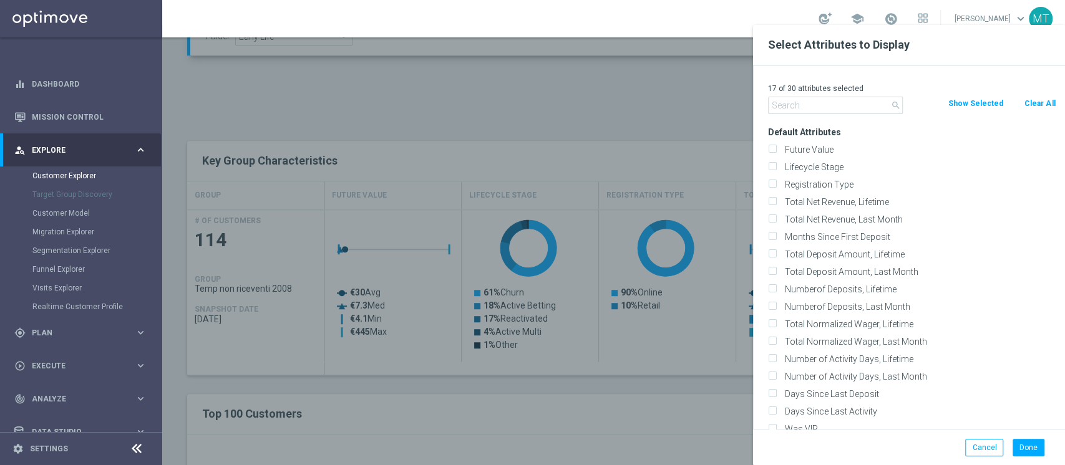
checkbox input "false"
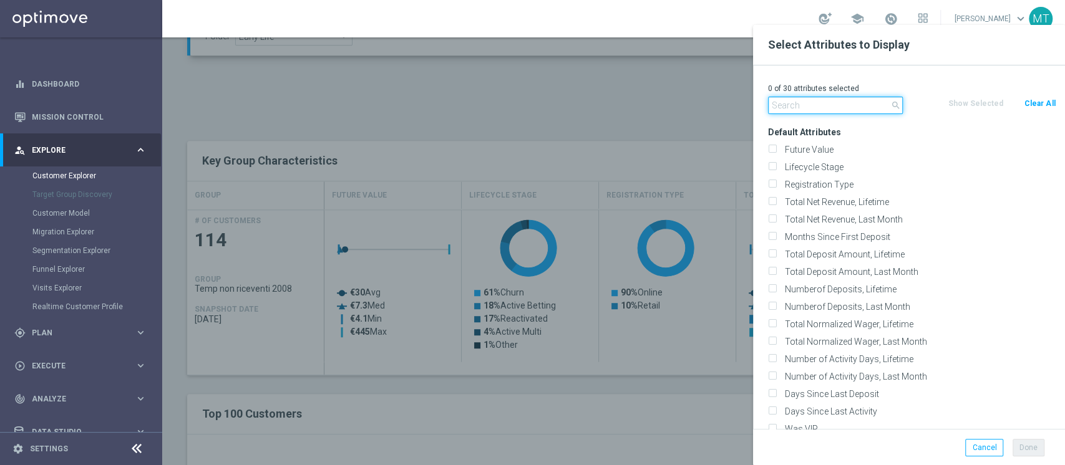
click at [848, 109] on input "text" at bounding box center [835, 105] width 135 height 17
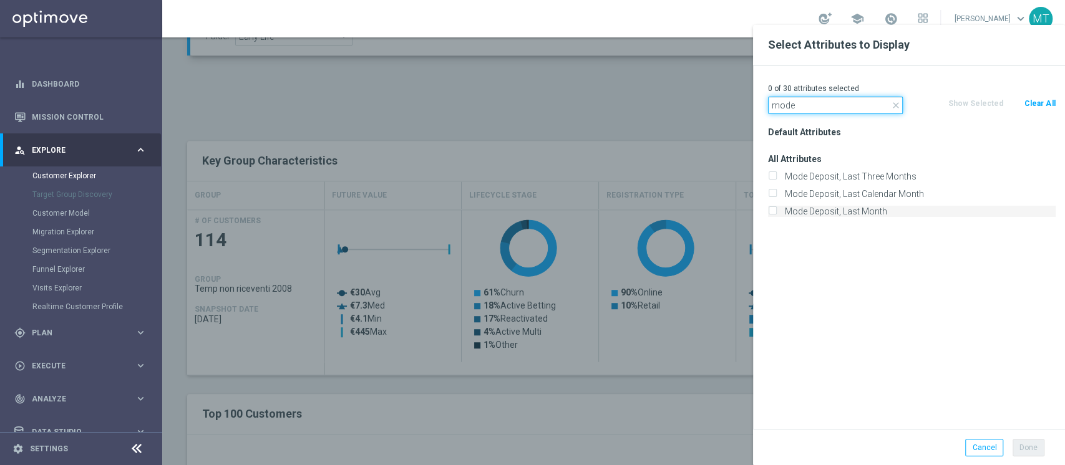
type input "mode"
click at [868, 207] on label "Mode Deposit, Last Month" at bounding box center [917, 211] width 275 height 11
click at [776, 209] on input "Mode Deposit, Last Month" at bounding box center [772, 213] width 8 height 8
checkbox input "true"
click at [821, 104] on input "mode" at bounding box center [835, 105] width 135 height 17
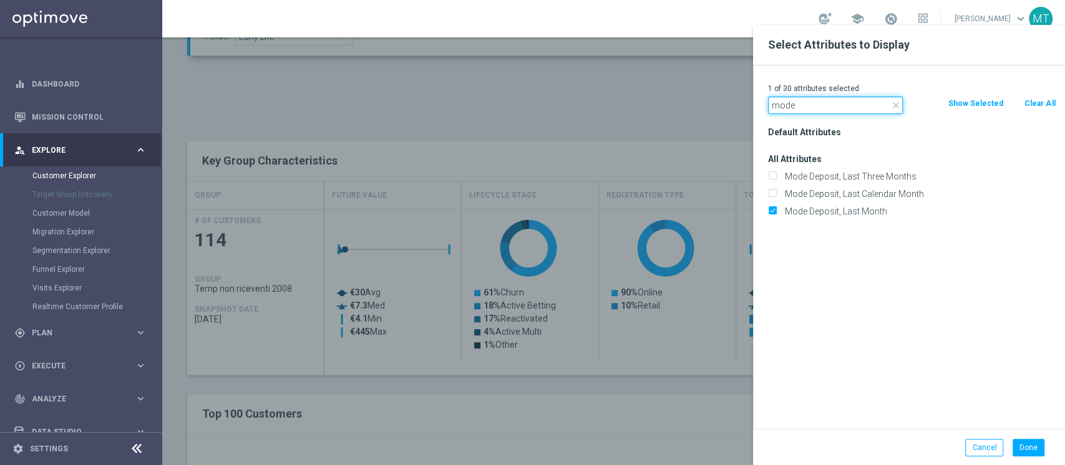
click at [821, 104] on input "mode" at bounding box center [835, 105] width 135 height 17
type input "status"
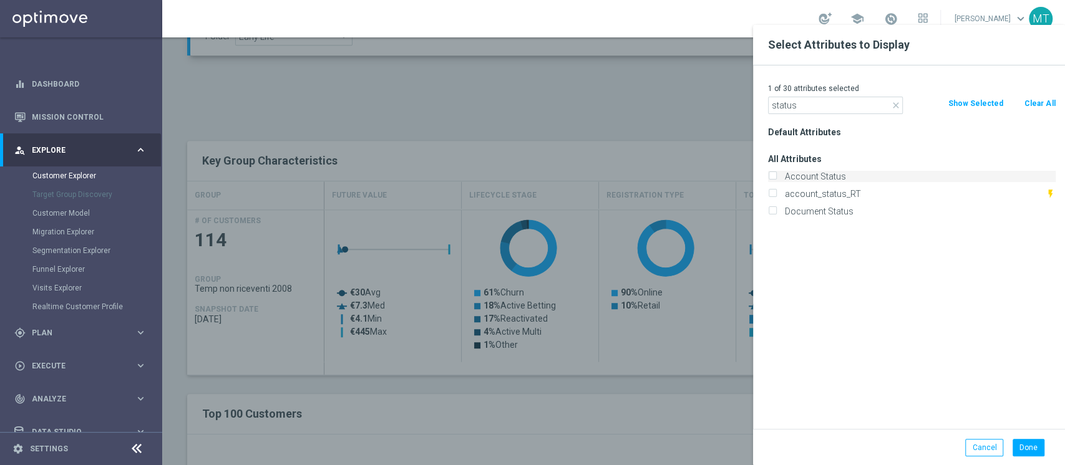
click at [810, 180] on label "Account Status" at bounding box center [917, 176] width 275 height 11
click at [776, 180] on input "Account Status" at bounding box center [772, 178] width 8 height 8
checkbox input "true"
click at [835, 102] on input "status" at bounding box center [835, 105] width 135 height 17
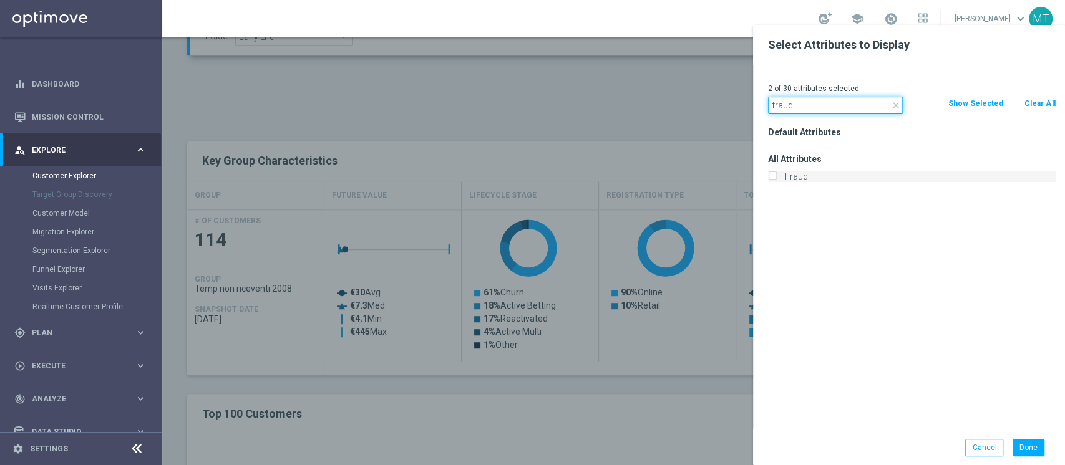
type input "fraud"
click at [787, 178] on label "Fraud" at bounding box center [917, 176] width 275 height 11
click at [776, 178] on input "Fraud" at bounding box center [772, 178] width 8 height 8
checkbox input "true"
drag, startPoint x: 792, startPoint y: 115, endPoint x: 788, endPoint y: 109, distance: 7.6
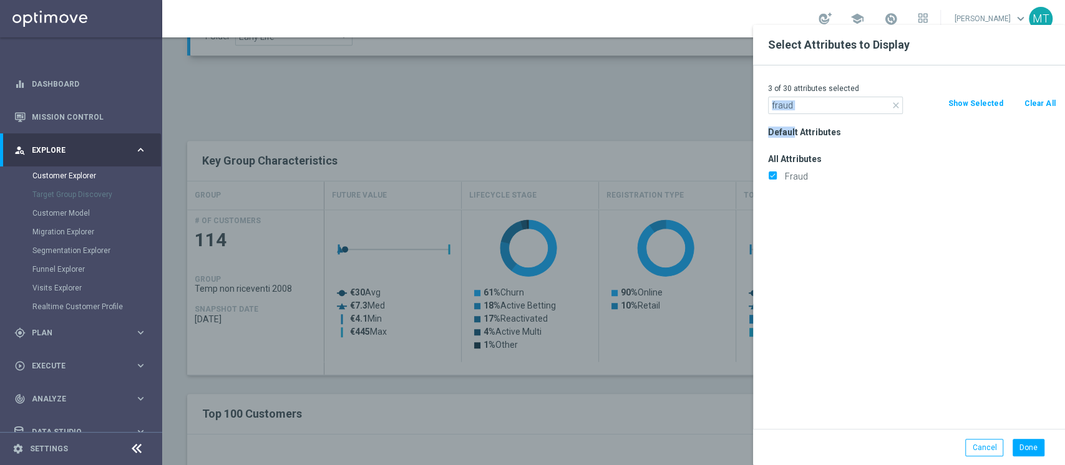
click at [788, 109] on div "3 of 30 attributes selected close fraud Clear All Show Selected Default Attribu…" at bounding box center [909, 247] width 312 height 364
click at [788, 109] on input "fraud" at bounding box center [835, 105] width 135 height 17
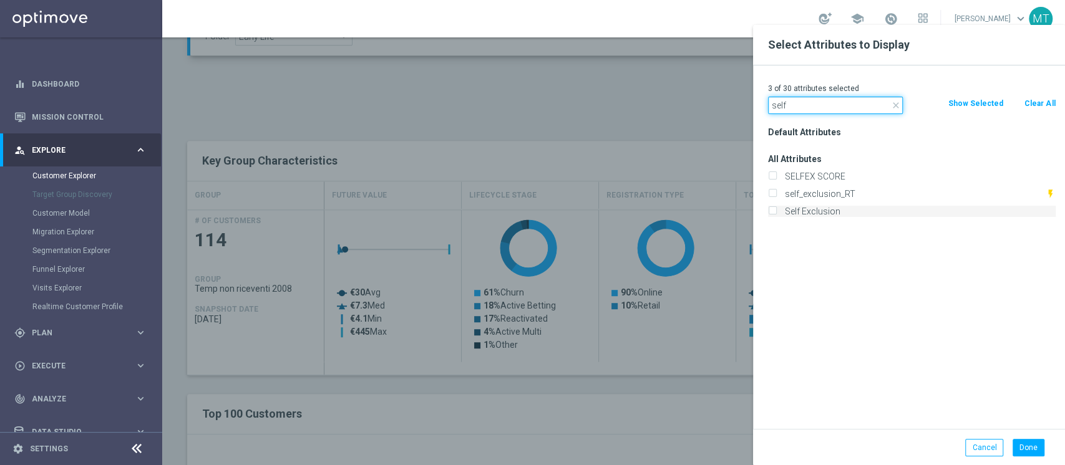
type input "self"
click at [816, 213] on label "Self Exclusion" at bounding box center [917, 211] width 275 height 11
click at [776, 213] on input "Self Exclusion" at bounding box center [772, 213] width 8 height 8
checkbox input "true"
click at [786, 105] on input "self" at bounding box center [835, 105] width 135 height 17
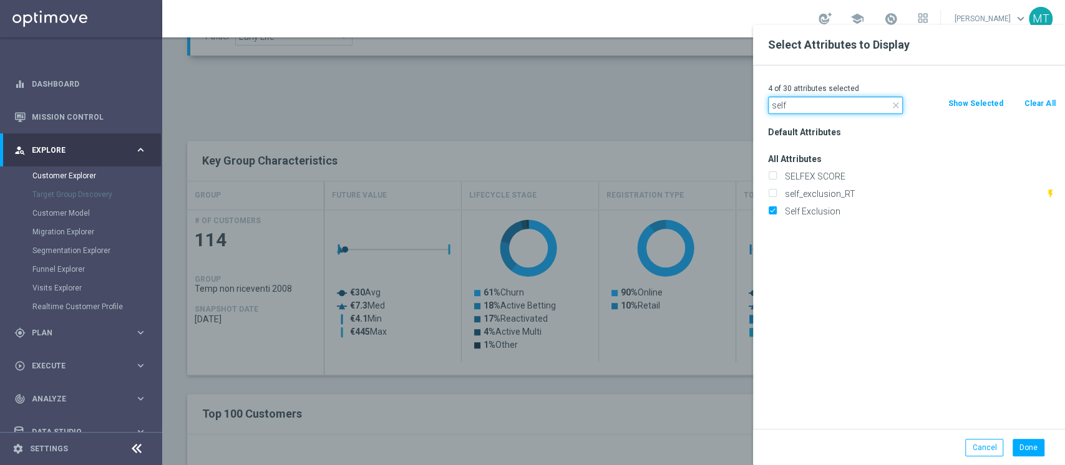
click at [786, 105] on input "self" at bounding box center [835, 105] width 135 height 17
type input "cman"
click at [823, 176] on label "CMANAGEMENT" at bounding box center [917, 176] width 275 height 11
click at [776, 176] on input "CMANAGEMENT" at bounding box center [772, 178] width 8 height 8
checkbox input "true"
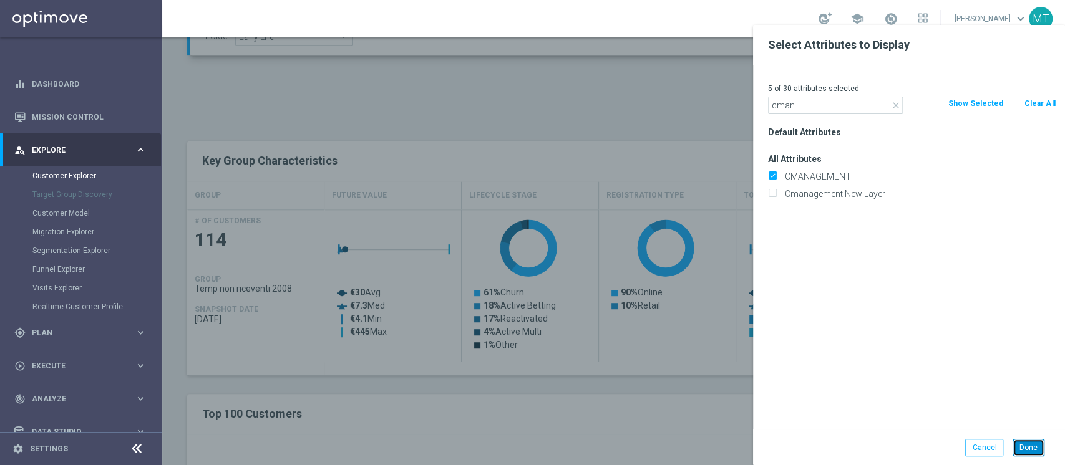
click at [1037, 450] on button "Done" at bounding box center [1028, 447] width 32 height 17
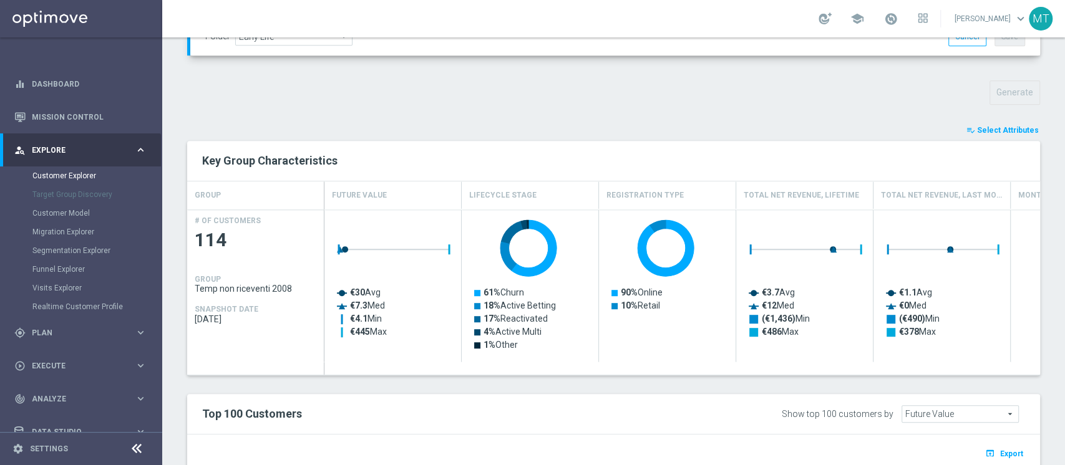
type input "Search"
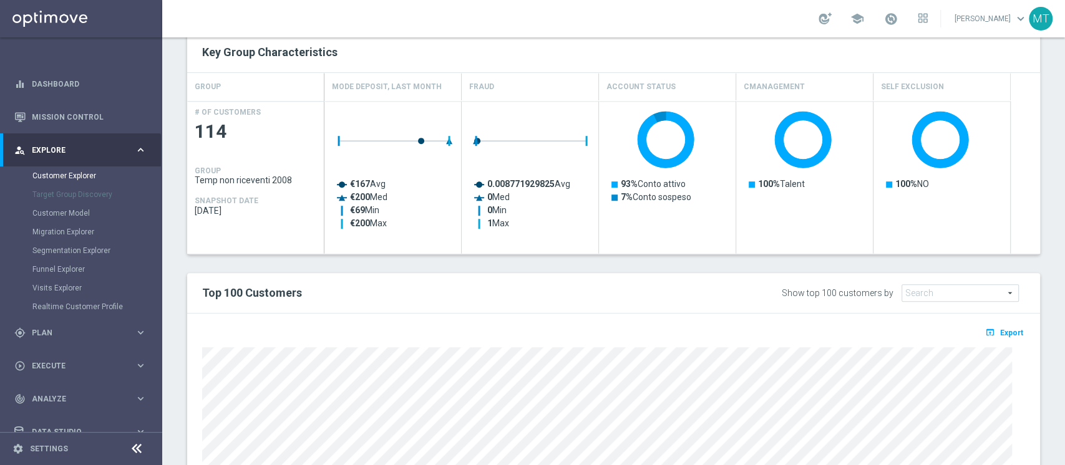
scroll to position [543, 0]
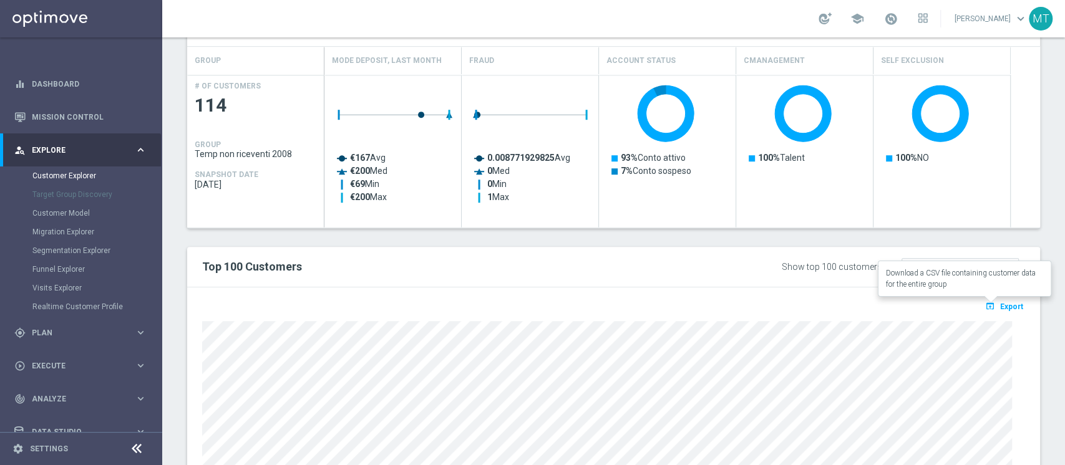
click at [1000, 306] on span "Export" at bounding box center [1011, 307] width 23 height 9
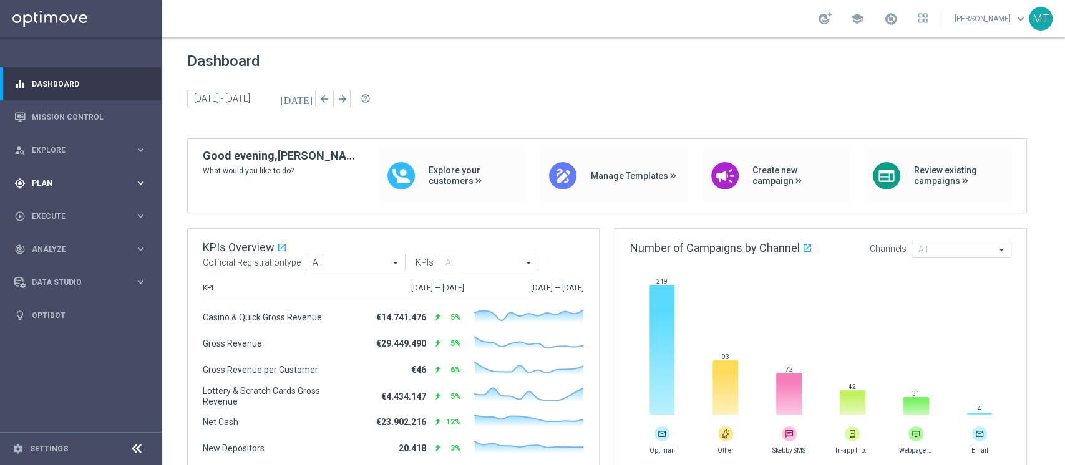
click at [67, 187] on div "gps_fixed Plan" at bounding box center [74, 183] width 120 height 11
click at [62, 206] on link "Target Groups" at bounding box center [80, 209] width 97 height 10
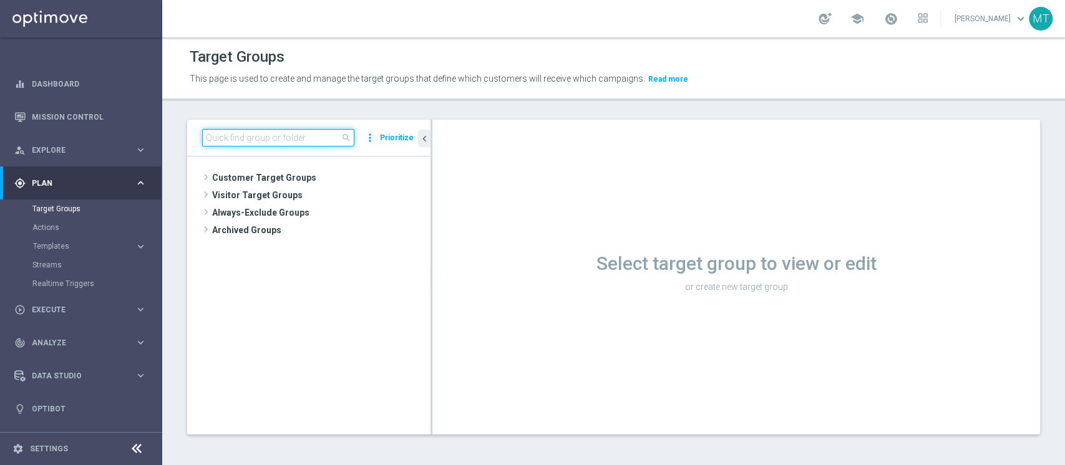
click at [304, 135] on input at bounding box center [278, 137] width 152 height 17
type input "1"
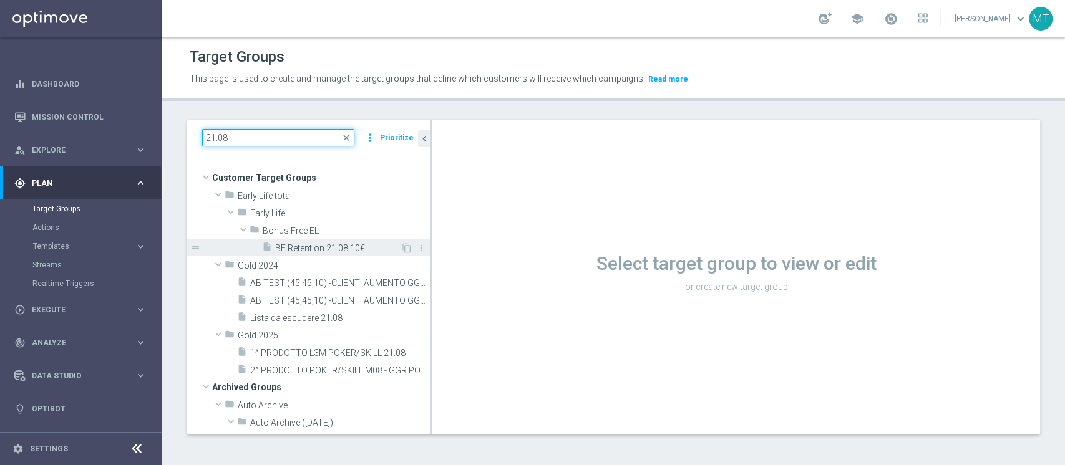
type input "21.08"
click at [317, 240] on div "insert_drive_file BF Retention 21.08 10€" at bounding box center [331, 247] width 138 height 17
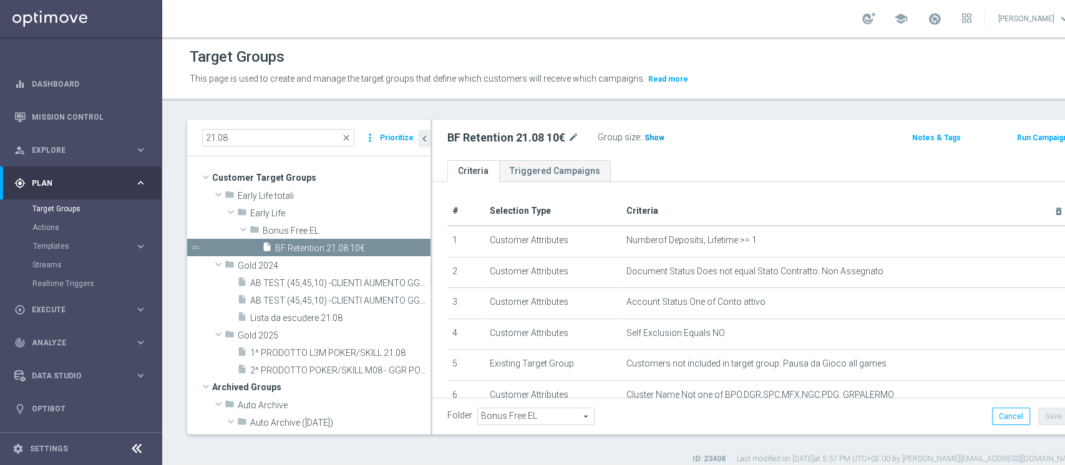
click at [658, 133] on span "Show" at bounding box center [654, 137] width 20 height 9
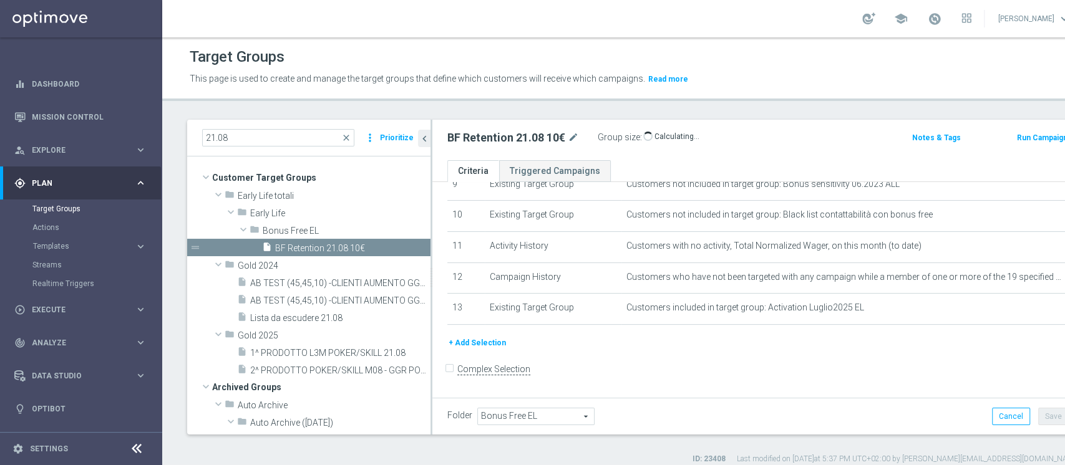
scroll to position [304, 0]
